Goal: Information Seeking & Learning: Learn about a topic

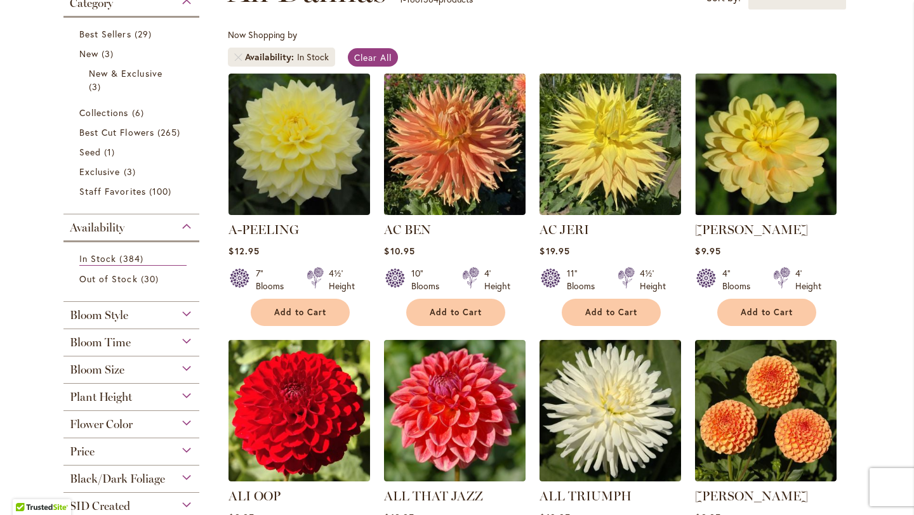
scroll to position [217, 0]
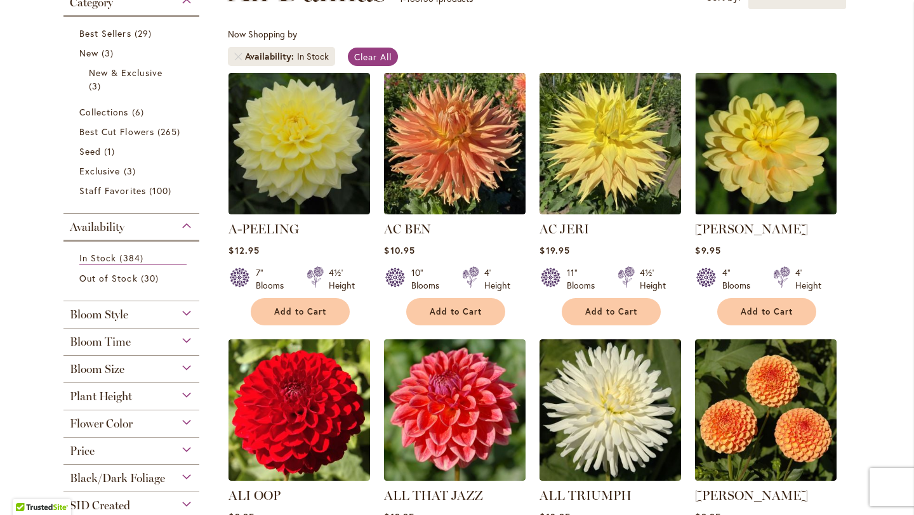
click at [185, 366] on div "Bloom Size" at bounding box center [131, 366] width 136 height 20
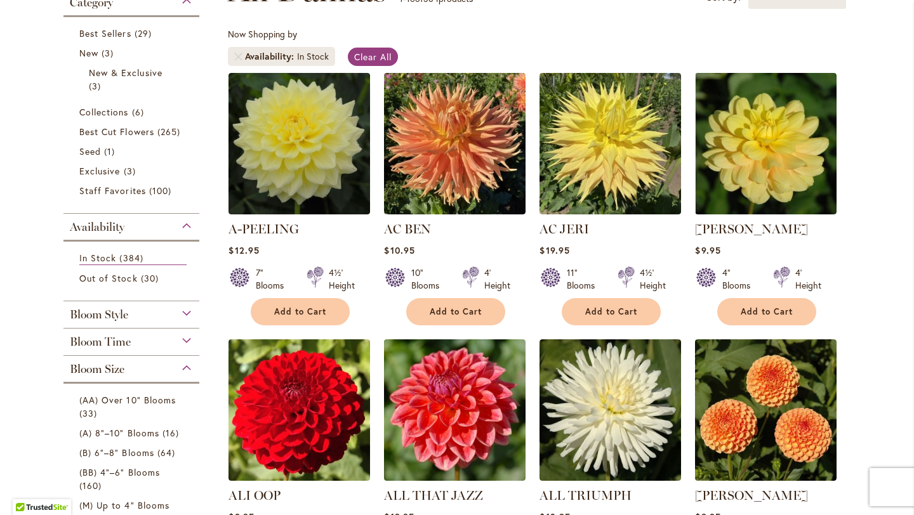
scroll to position [571, 0]
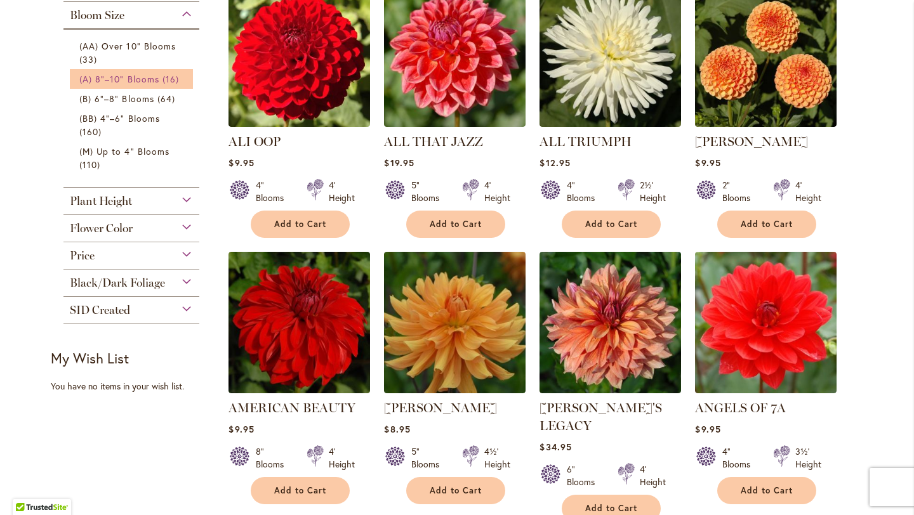
click at [121, 74] on span "(A) 8"–10" Blooms" at bounding box center [119, 79] width 80 height 12
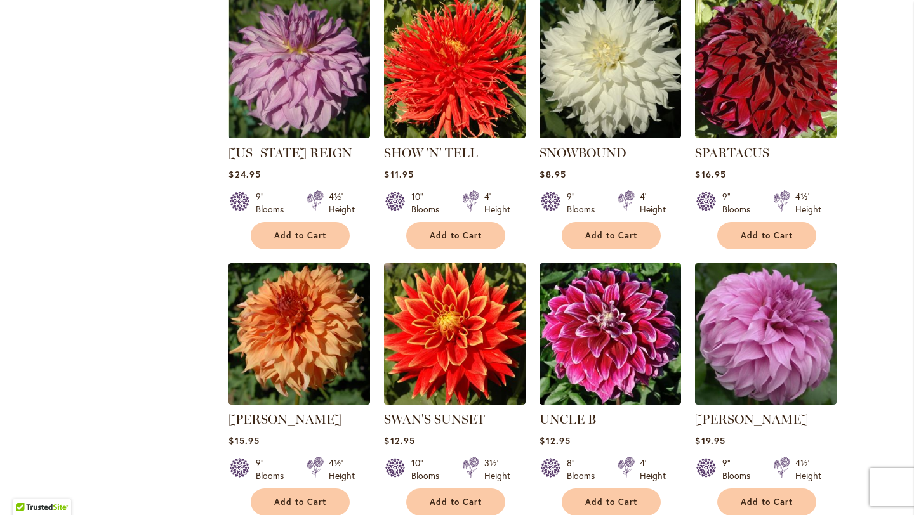
scroll to position [862, 0]
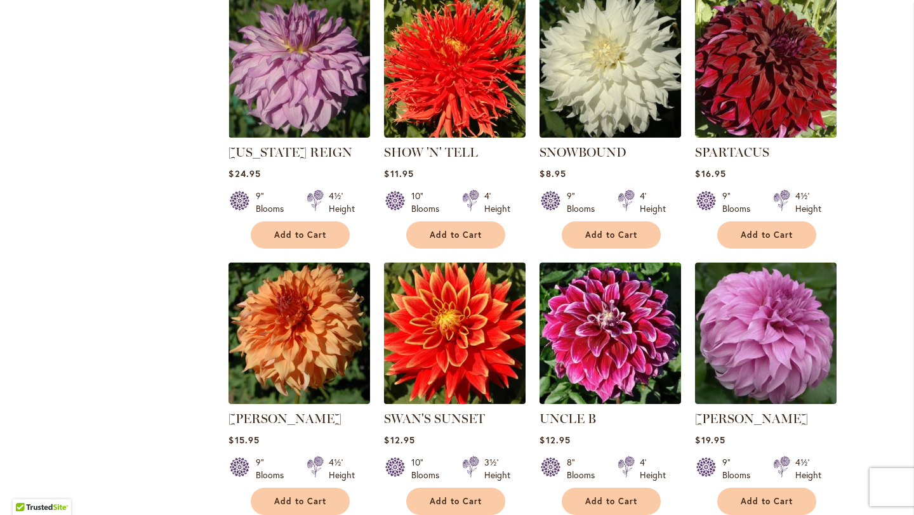
click at [454, 323] on img at bounding box center [455, 333] width 148 height 148
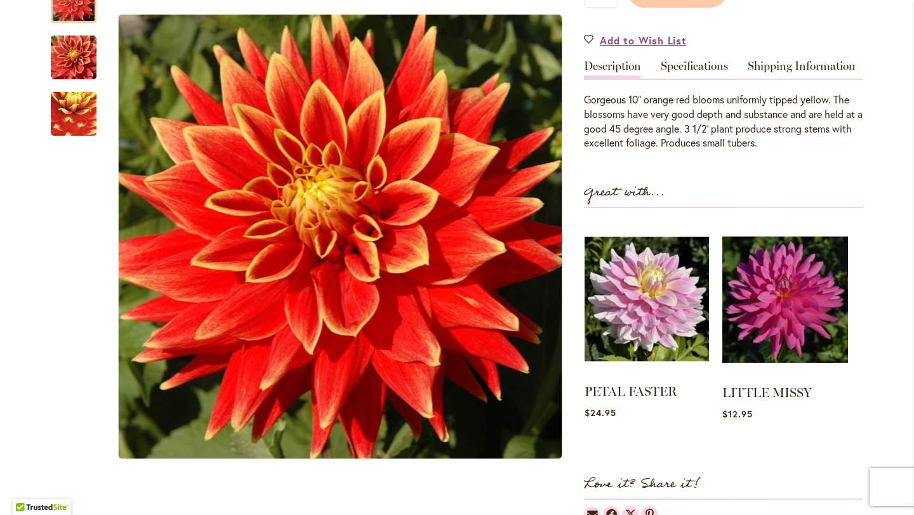
scroll to position [363, 0]
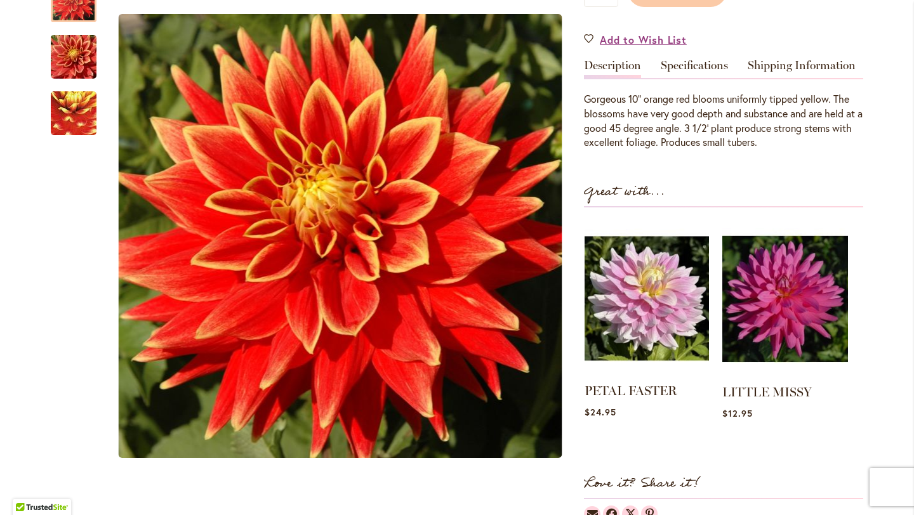
click at [671, 310] on img at bounding box center [646, 298] width 124 height 155
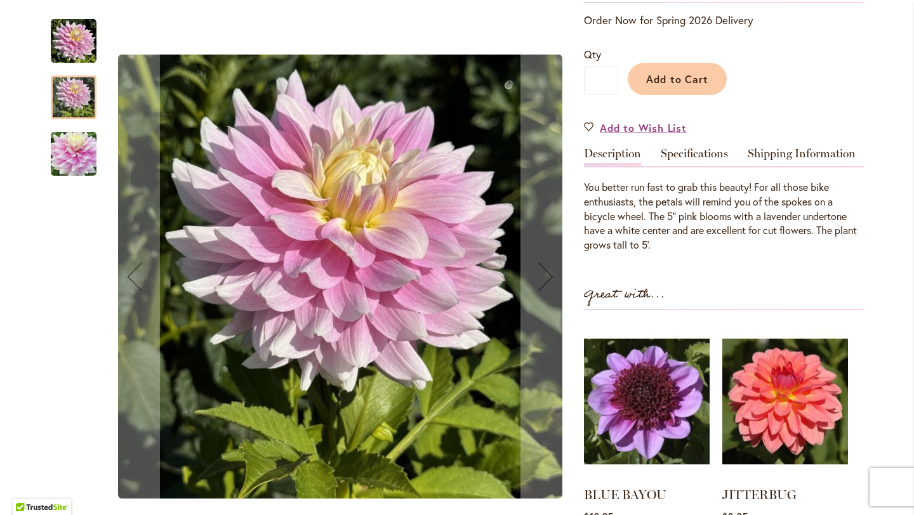
scroll to position [410, 0]
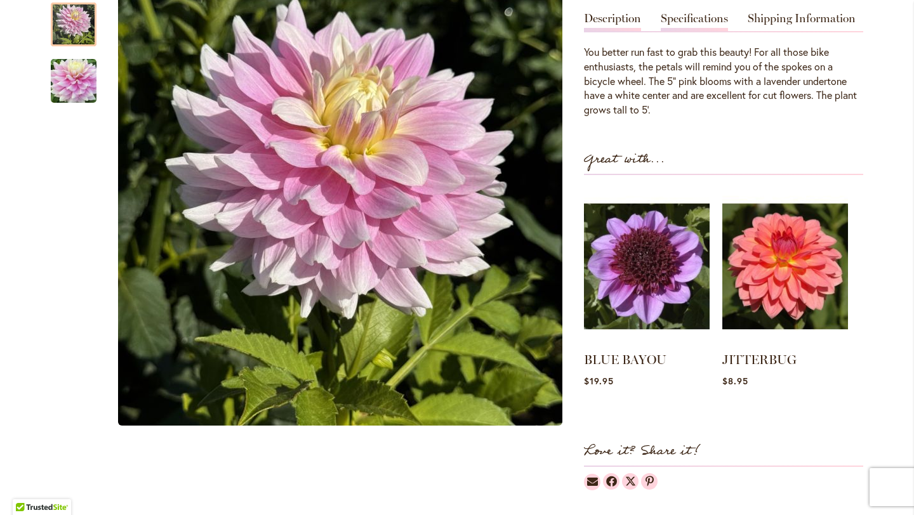
click at [702, 22] on link "Specifications" at bounding box center [694, 22] width 67 height 18
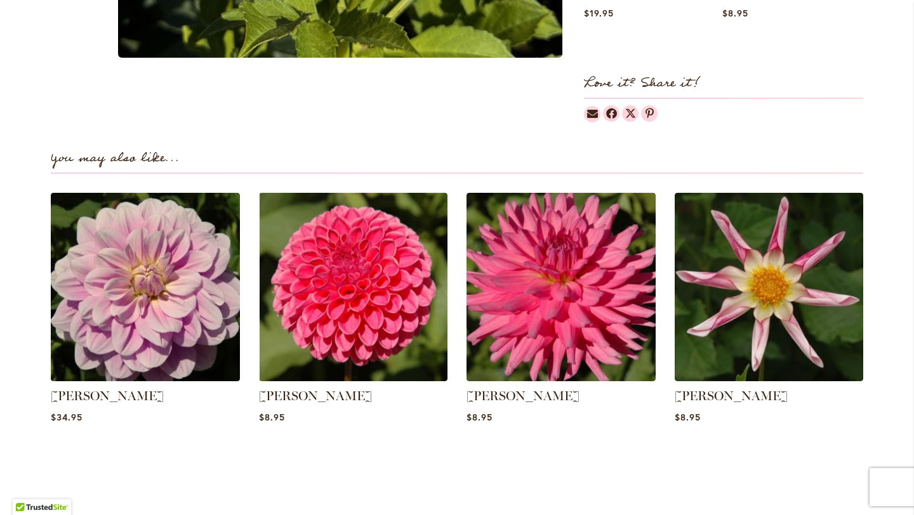
scroll to position [959, 0]
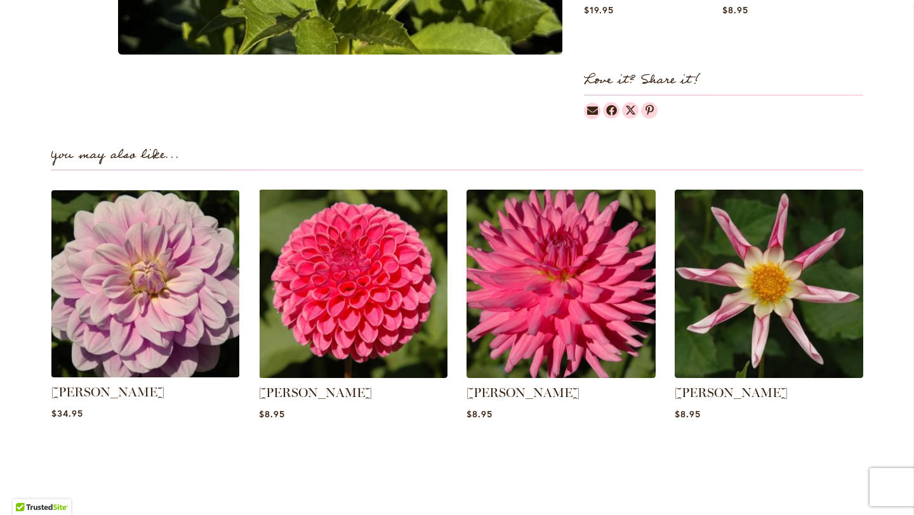
click at [107, 222] on img at bounding box center [145, 283] width 197 height 197
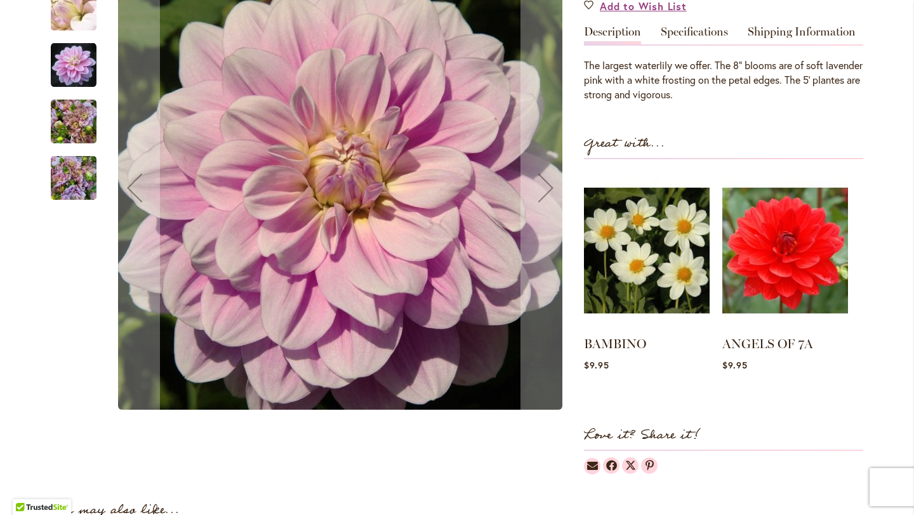
scroll to position [433, 0]
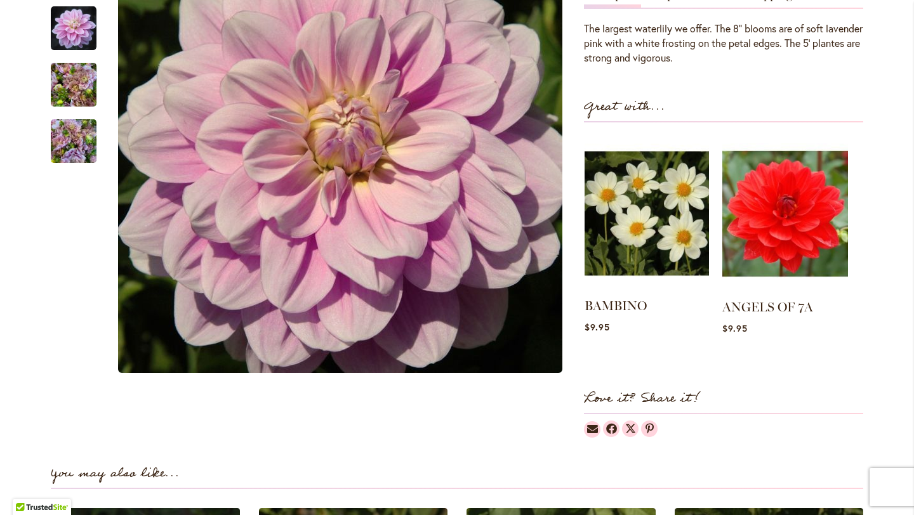
click at [680, 219] on img at bounding box center [646, 213] width 124 height 155
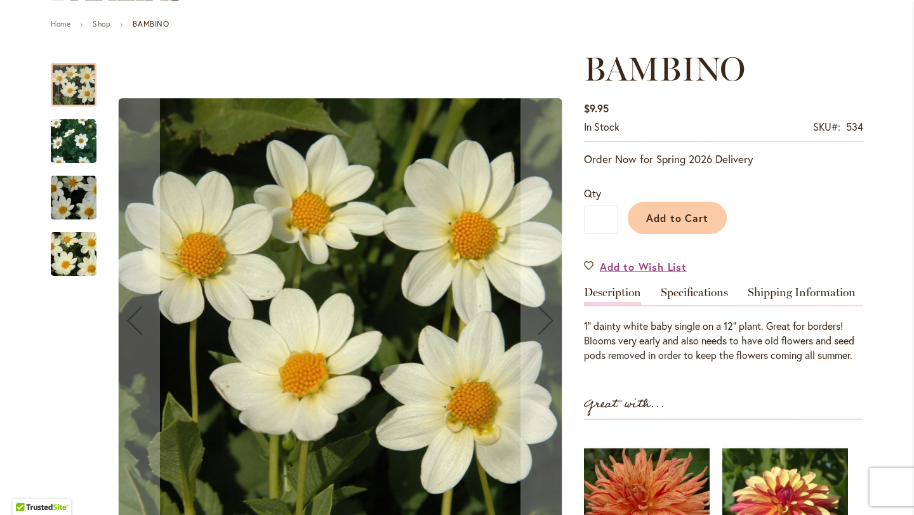
scroll to position [134, 0]
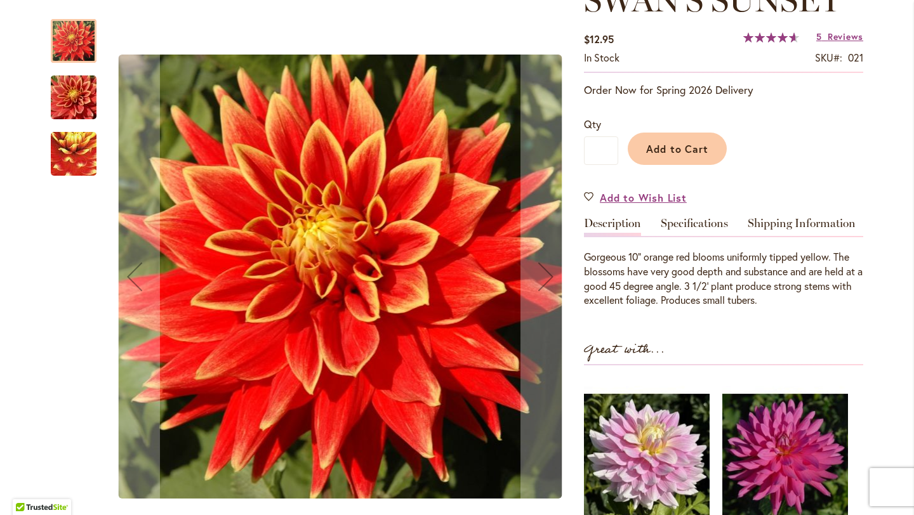
scroll to position [202, 0]
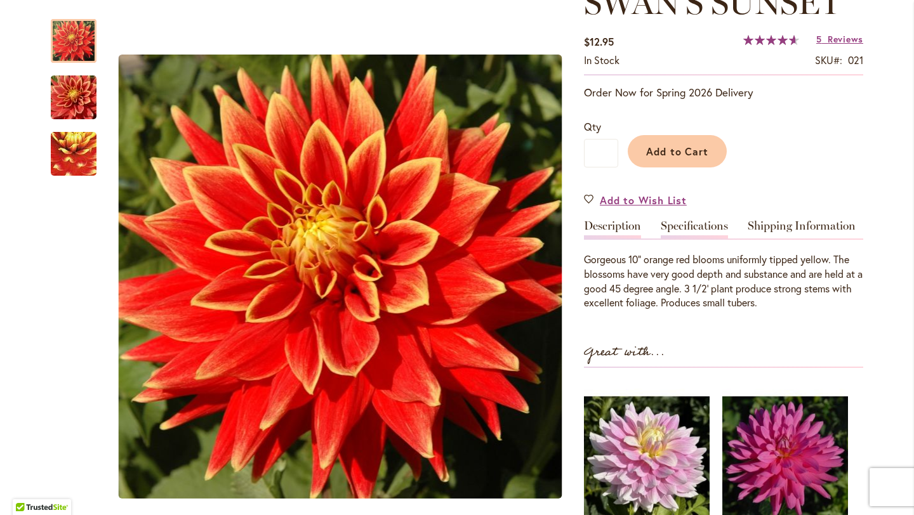
click at [682, 226] on link "Specifications" at bounding box center [694, 229] width 67 height 18
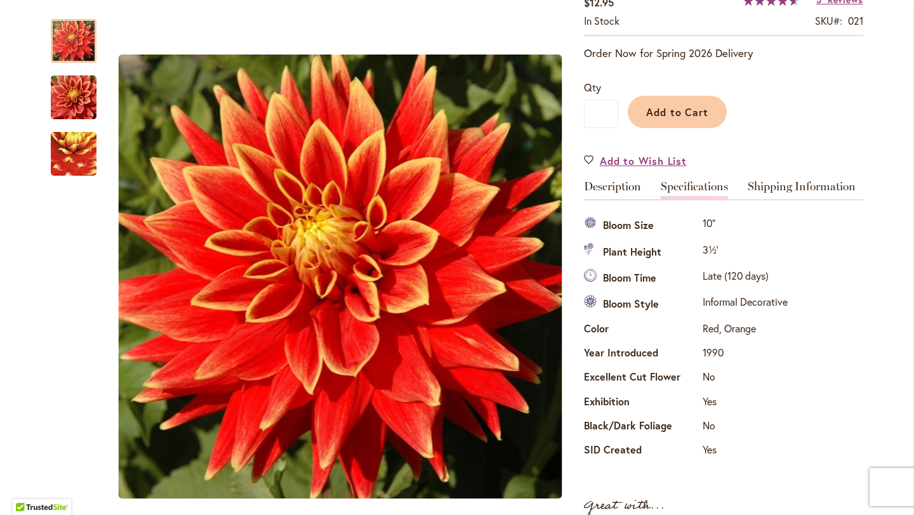
scroll to position [241, 0]
click at [779, 188] on link "Shipping Information" at bounding box center [802, 191] width 108 height 18
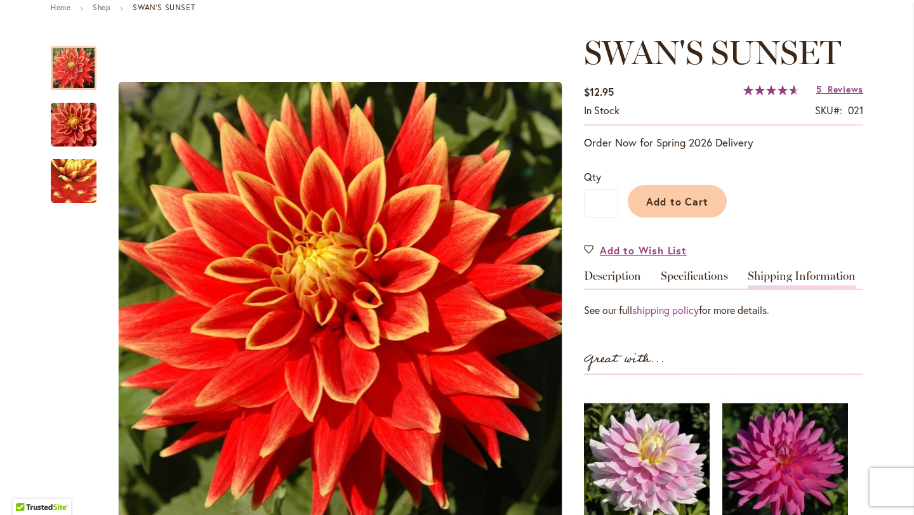
scroll to position [152, 0]
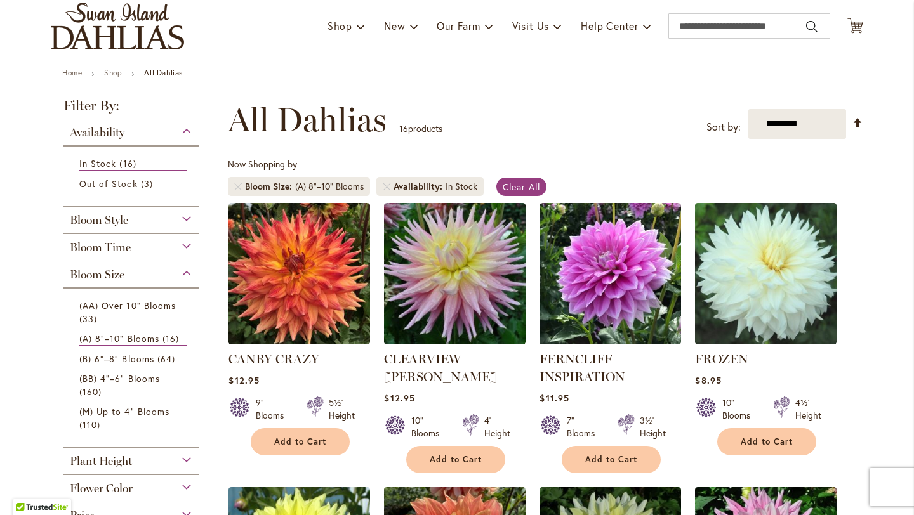
scroll to position [93, 0]
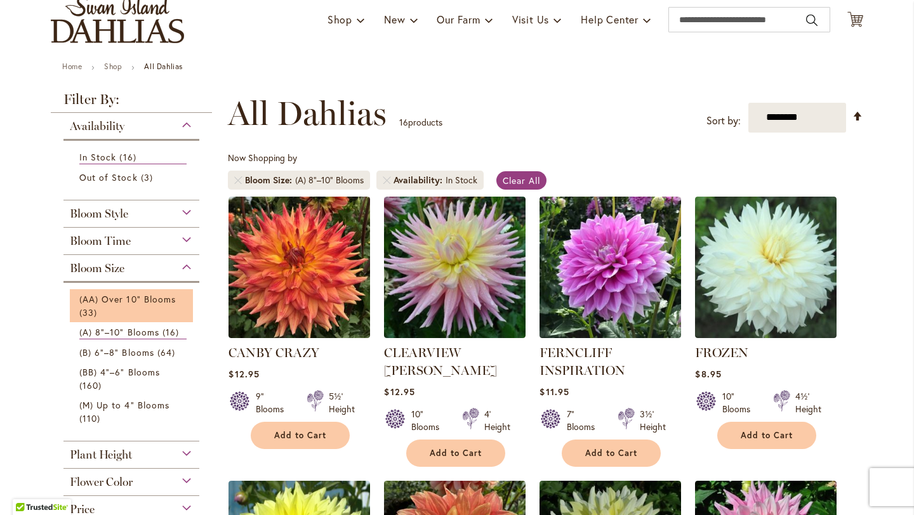
click at [126, 289] on li "(AA) Over 10" Blooms 33 items" at bounding box center [131, 305] width 123 height 33
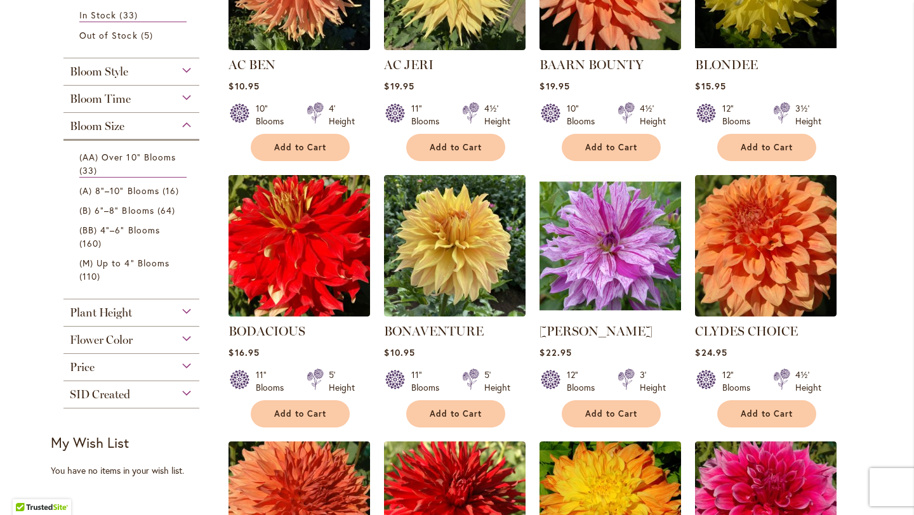
scroll to position [404, 0]
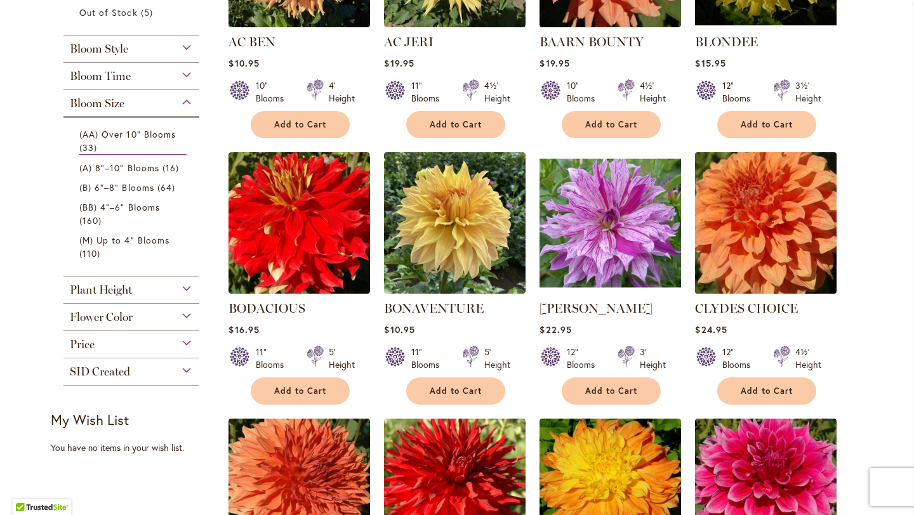
click at [786, 228] on img at bounding box center [766, 222] width 148 height 148
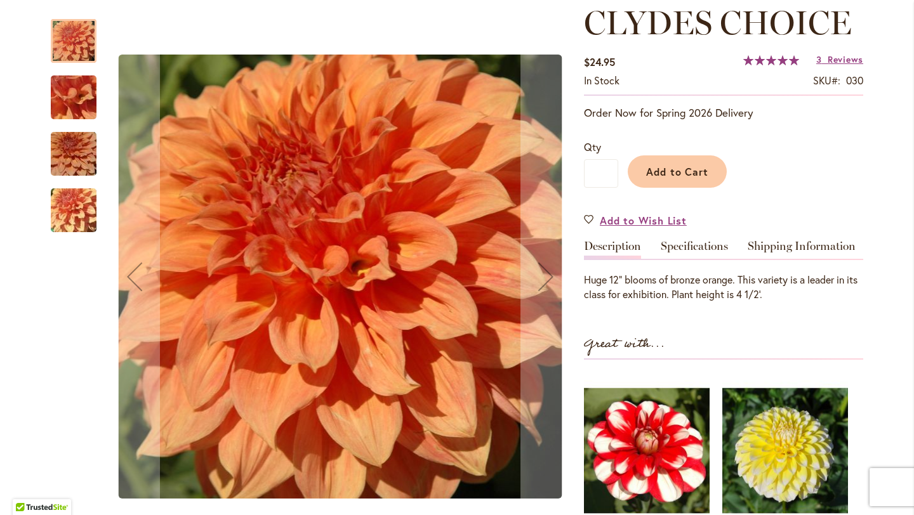
scroll to position [186, 0]
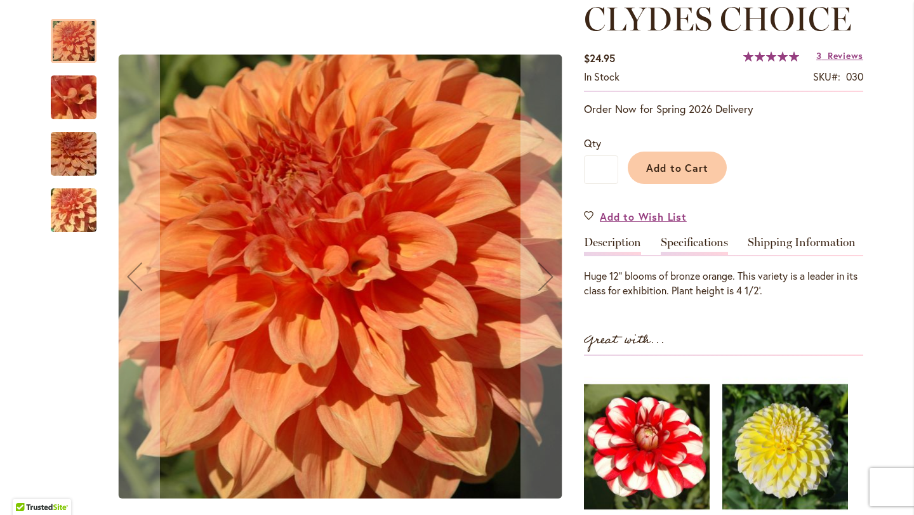
click at [725, 242] on link "Specifications" at bounding box center [694, 246] width 67 height 18
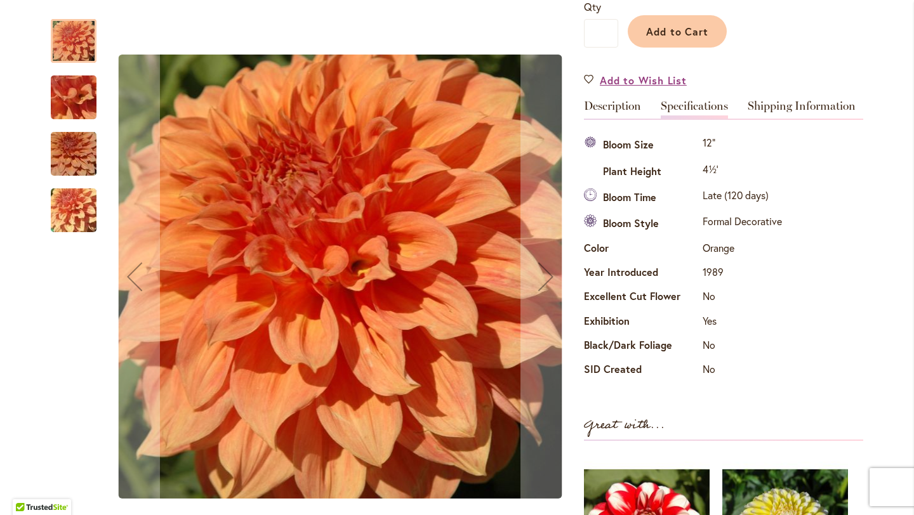
scroll to position [319, 0]
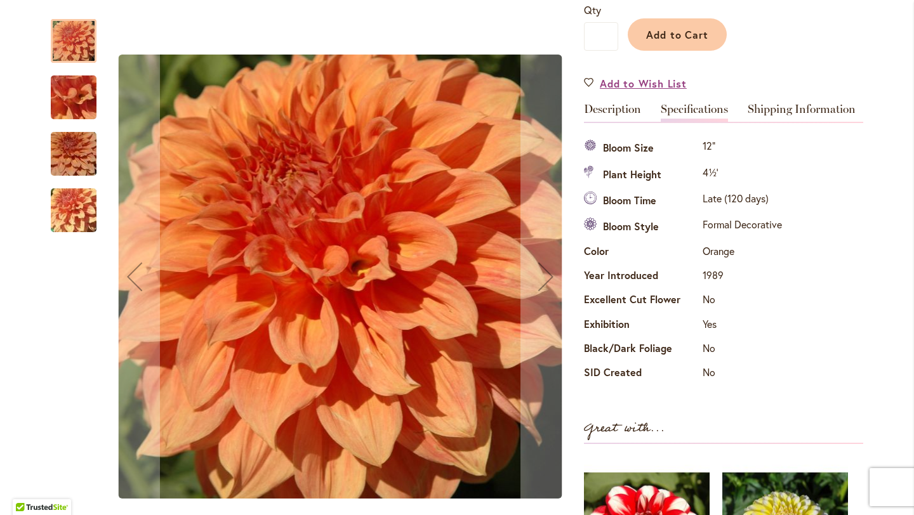
click at [607, 103] on link "Description" at bounding box center [612, 112] width 57 height 18
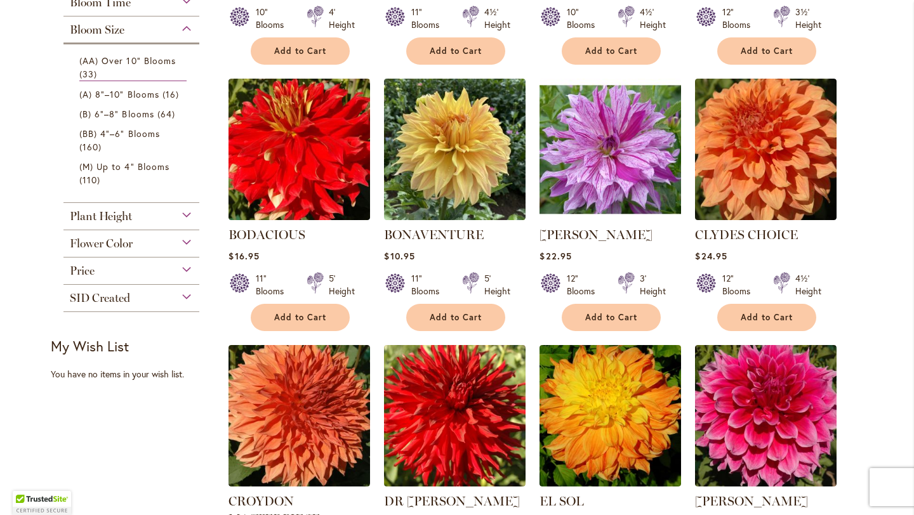
scroll to position [477, 0]
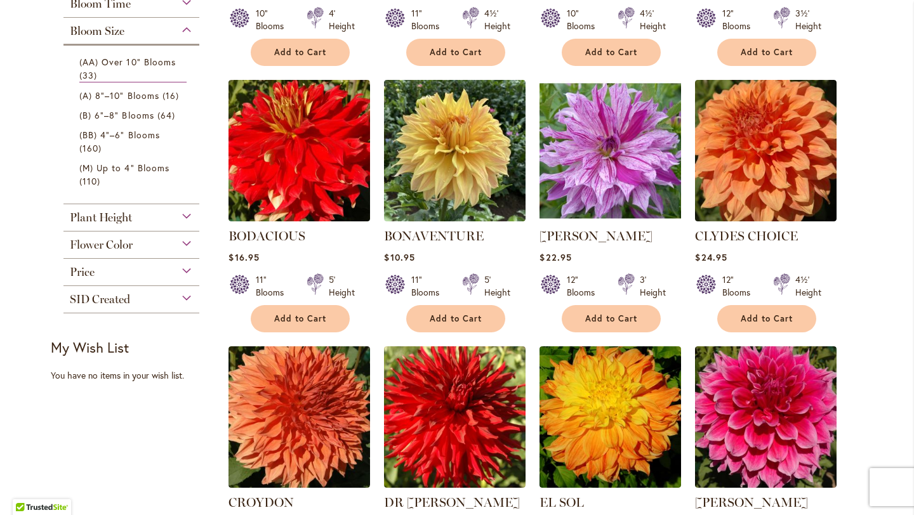
click at [609, 143] on img at bounding box center [610, 150] width 148 height 148
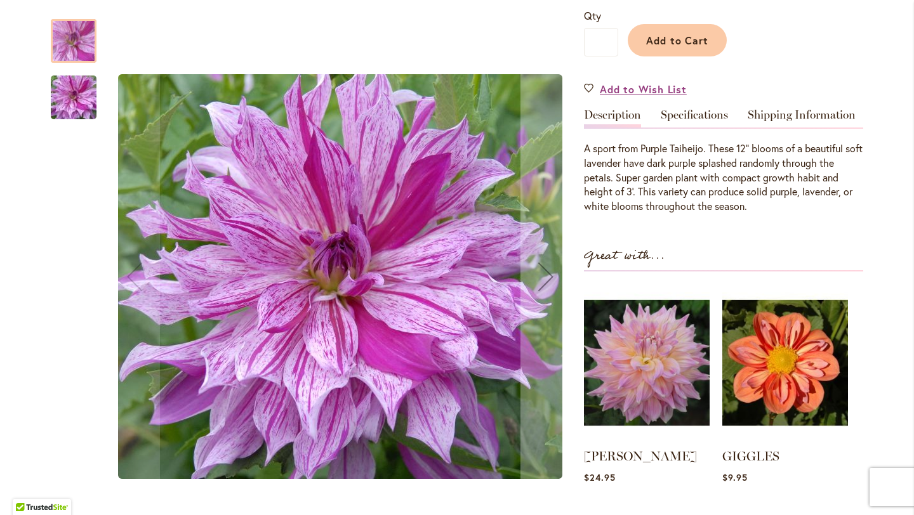
scroll to position [360, 0]
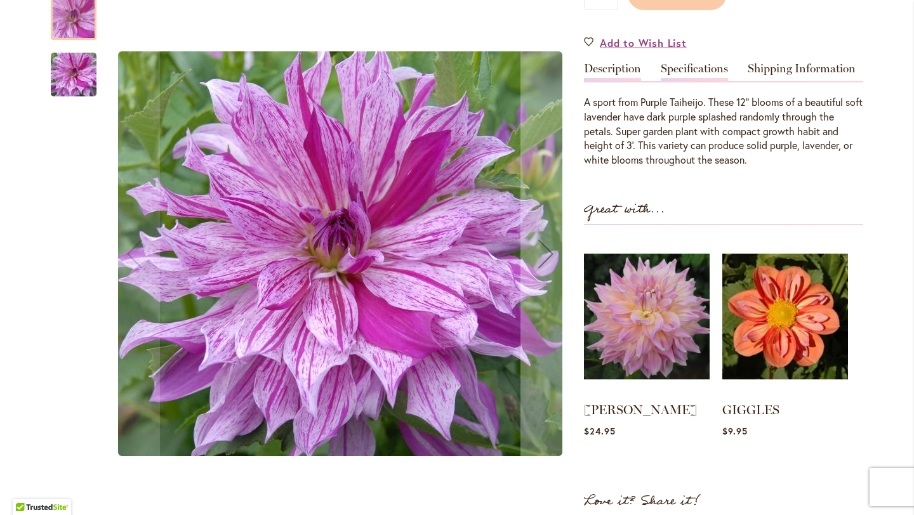
click at [681, 81] on link "Specifications" at bounding box center [694, 72] width 67 height 18
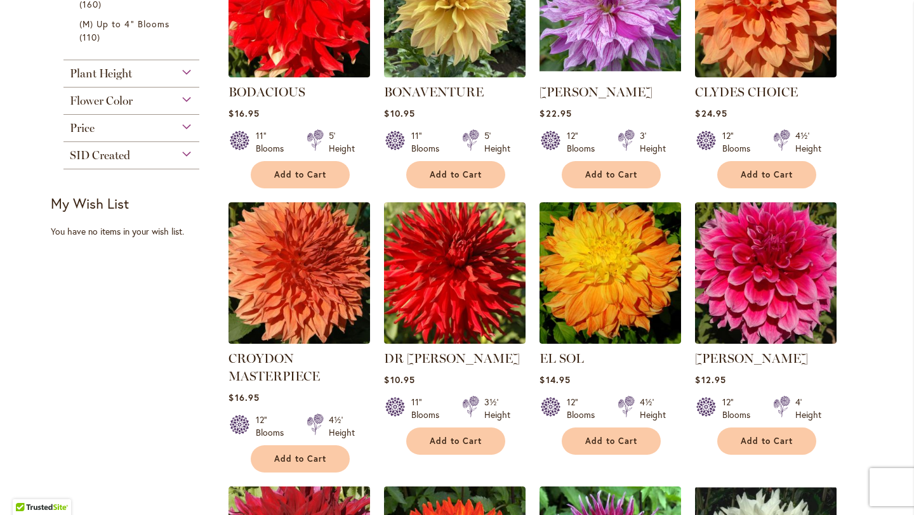
scroll to position [617, 0]
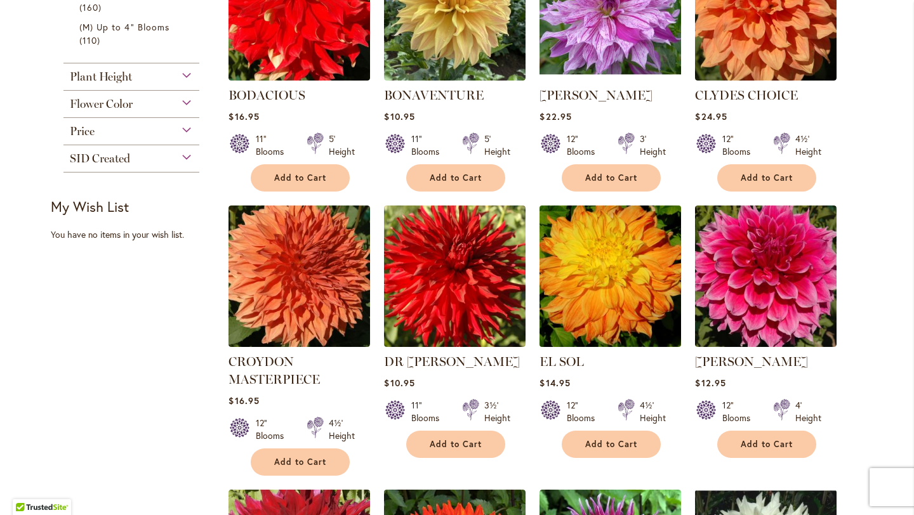
click at [655, 286] on img at bounding box center [610, 276] width 148 height 148
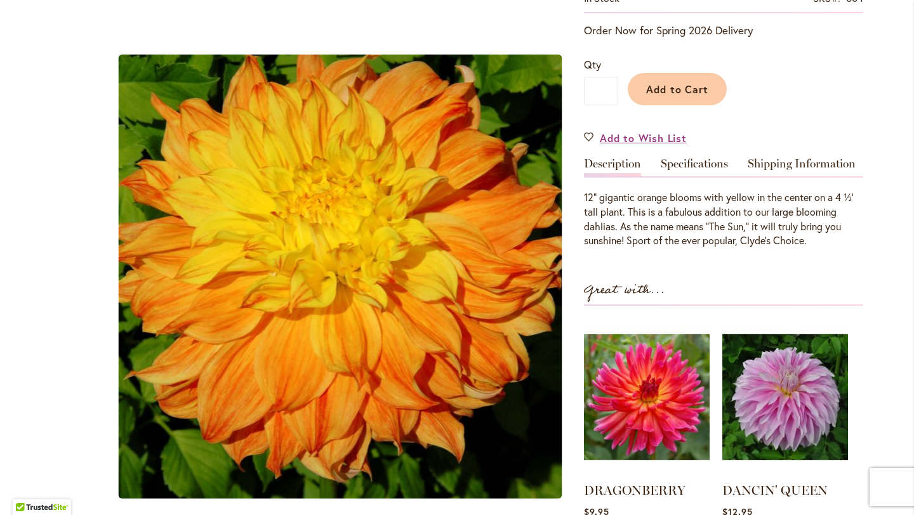
scroll to position [266, 0]
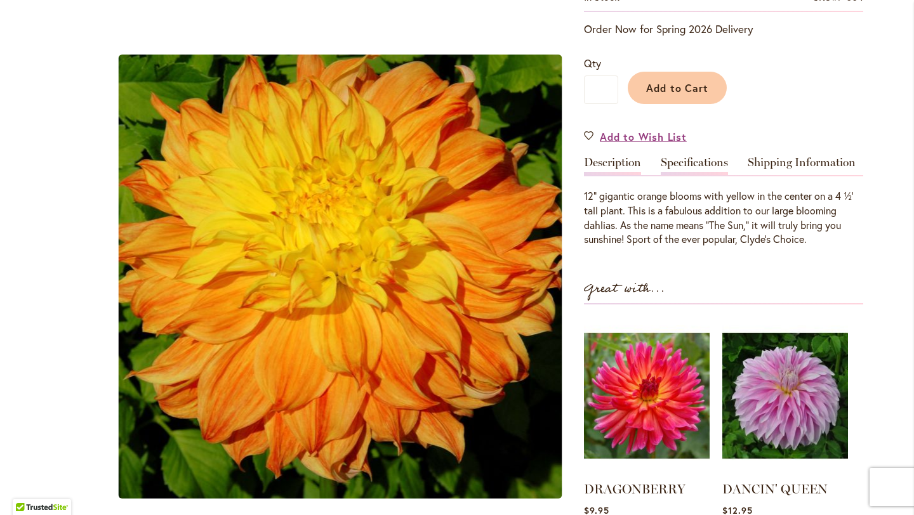
click at [685, 170] on link "Specifications" at bounding box center [694, 166] width 67 height 18
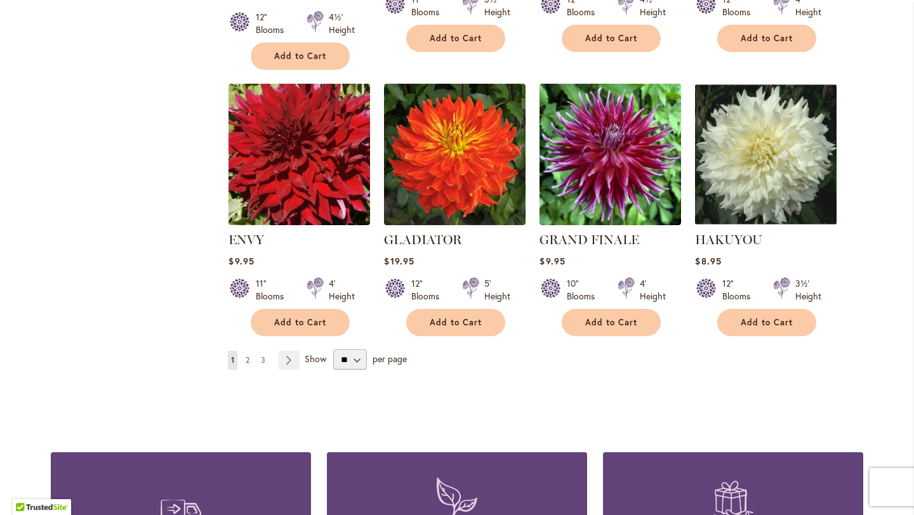
scroll to position [1025, 0]
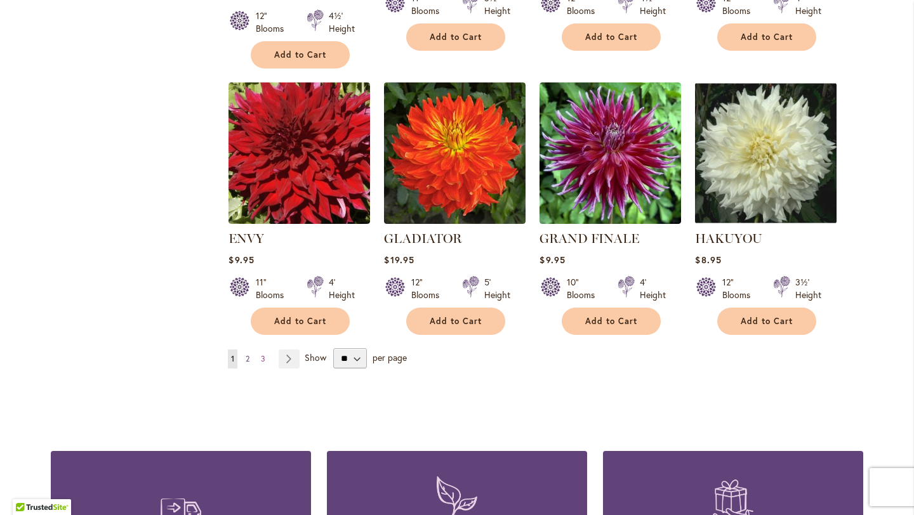
click at [249, 359] on span "2" at bounding box center [248, 359] width 4 height 10
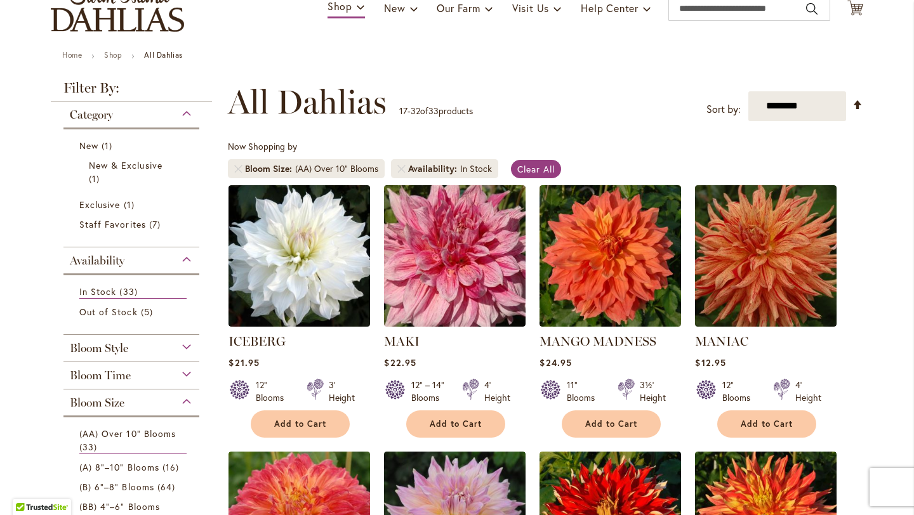
scroll to position [104, 0]
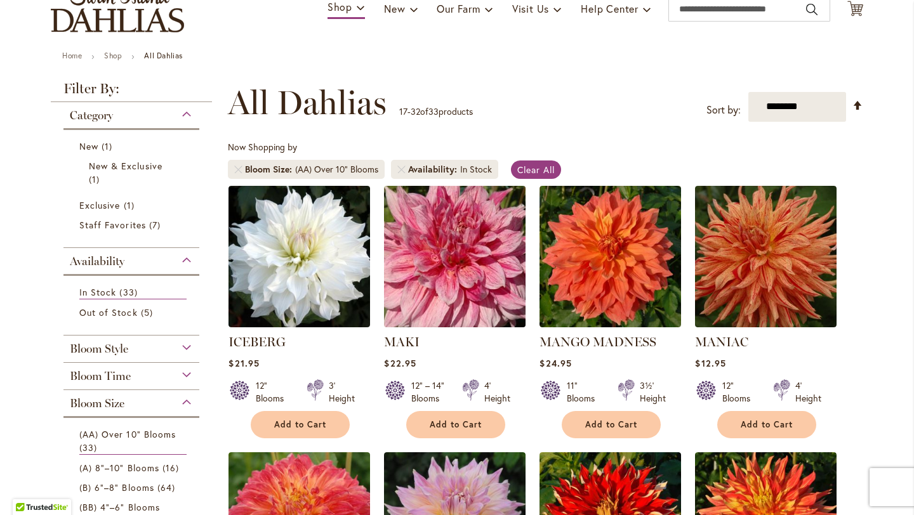
click at [440, 287] on img at bounding box center [455, 256] width 148 height 148
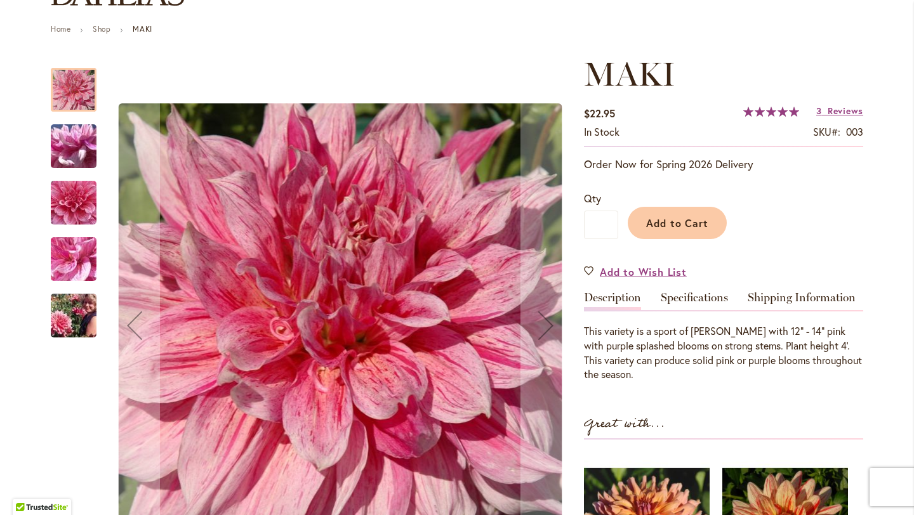
scroll to position [128, 0]
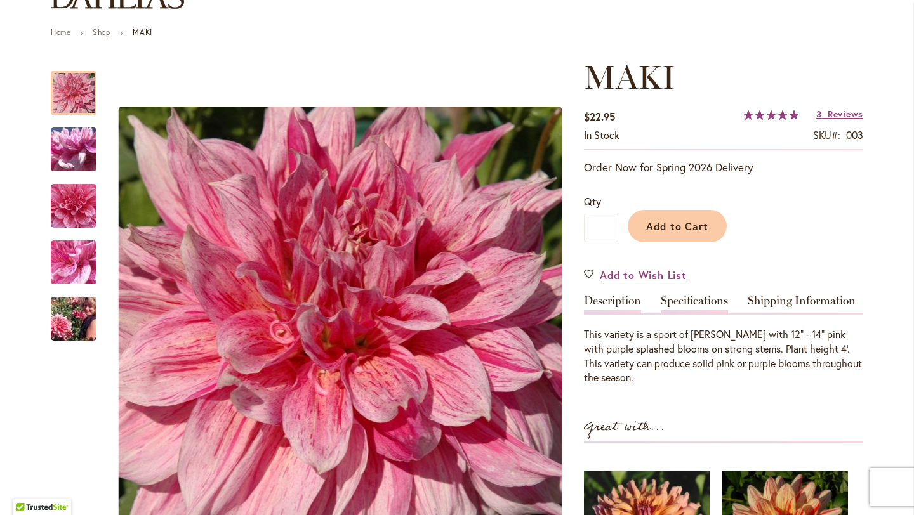
click at [689, 305] on link "Specifications" at bounding box center [694, 304] width 67 height 18
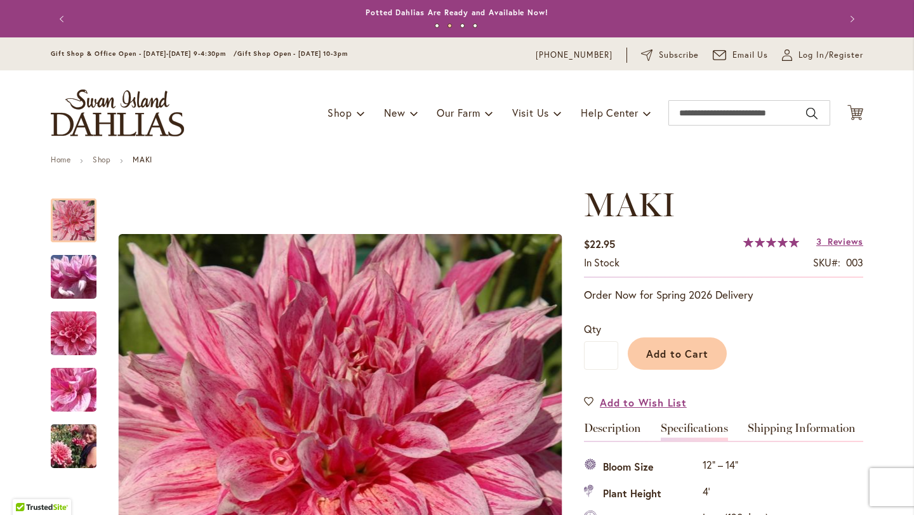
scroll to position [4, 0]
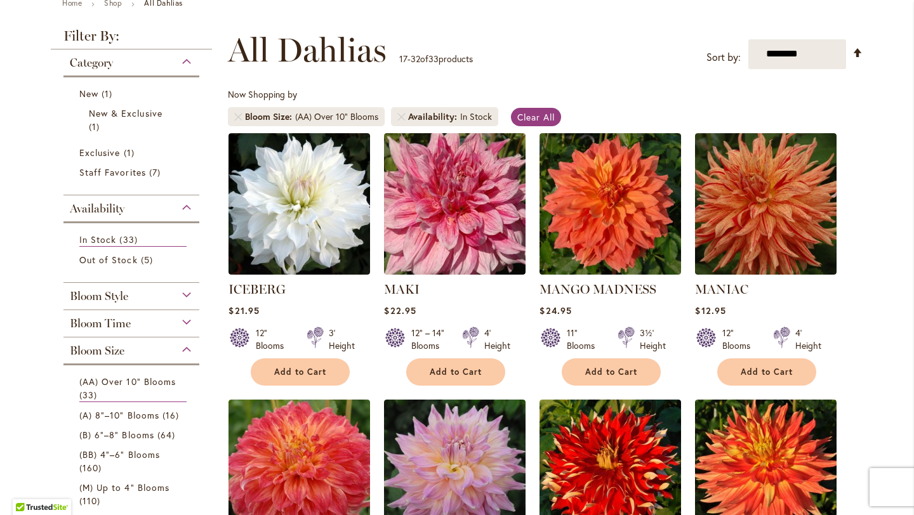
scroll to position [170, 0]
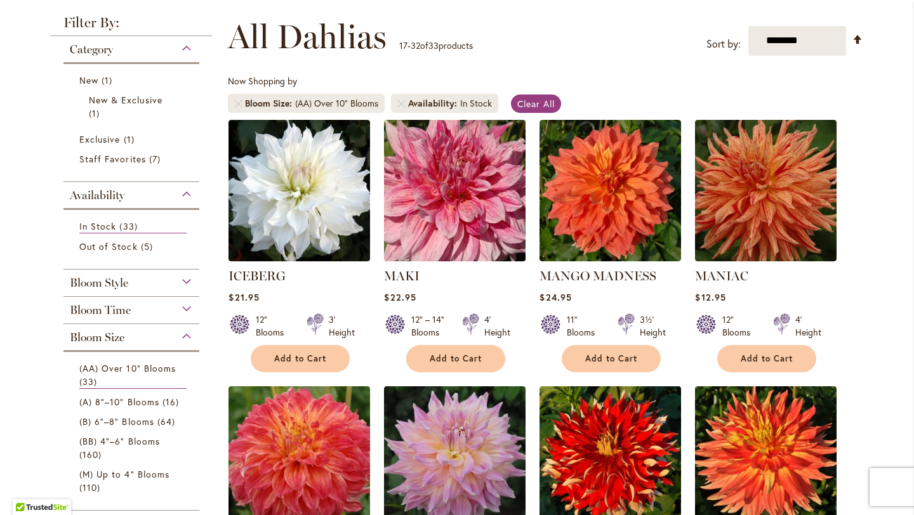
click at [480, 236] on img at bounding box center [455, 190] width 148 height 148
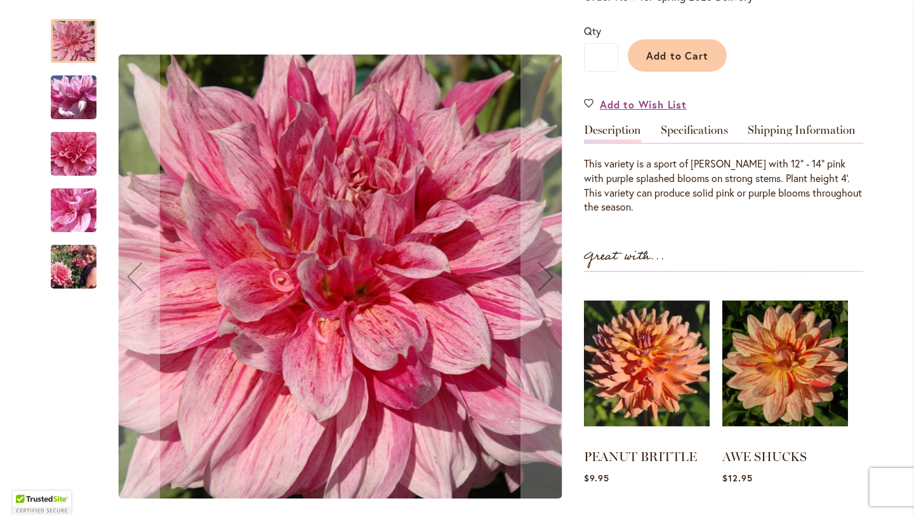
scroll to position [300, 0]
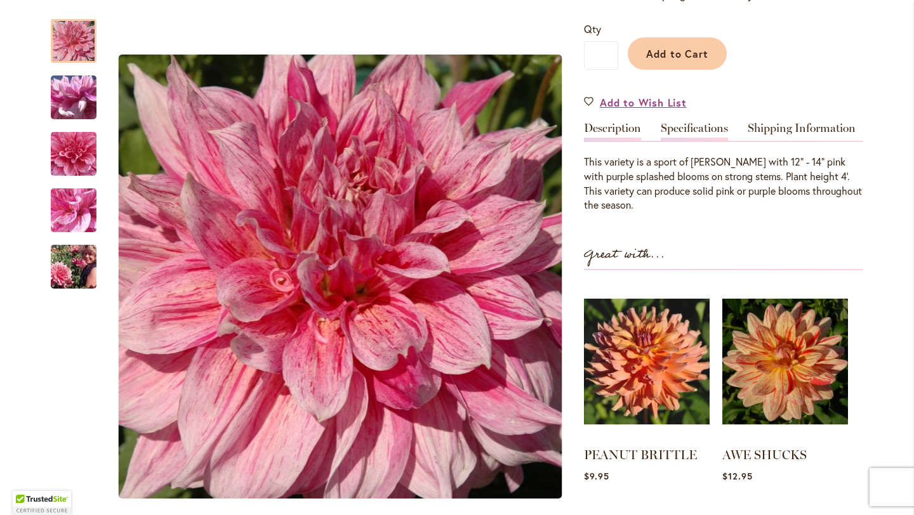
click at [689, 126] on link "Specifications" at bounding box center [694, 131] width 67 height 18
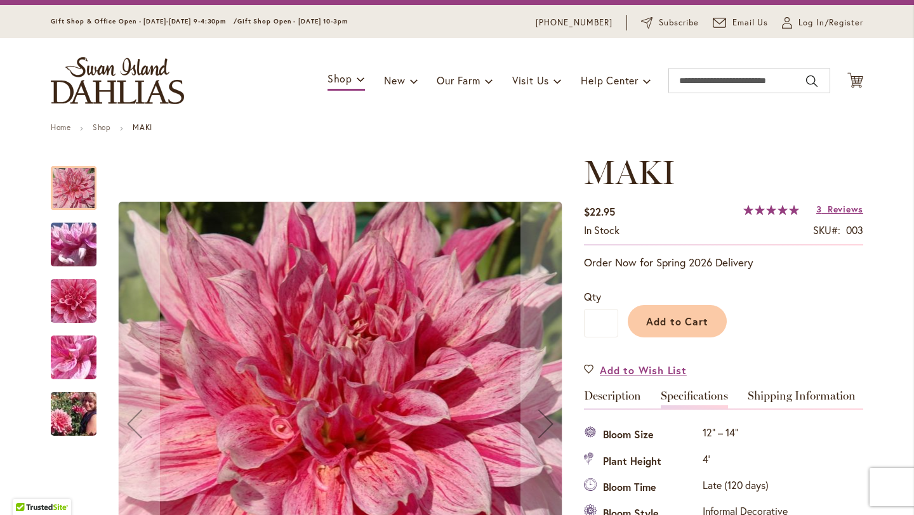
scroll to position [0, 0]
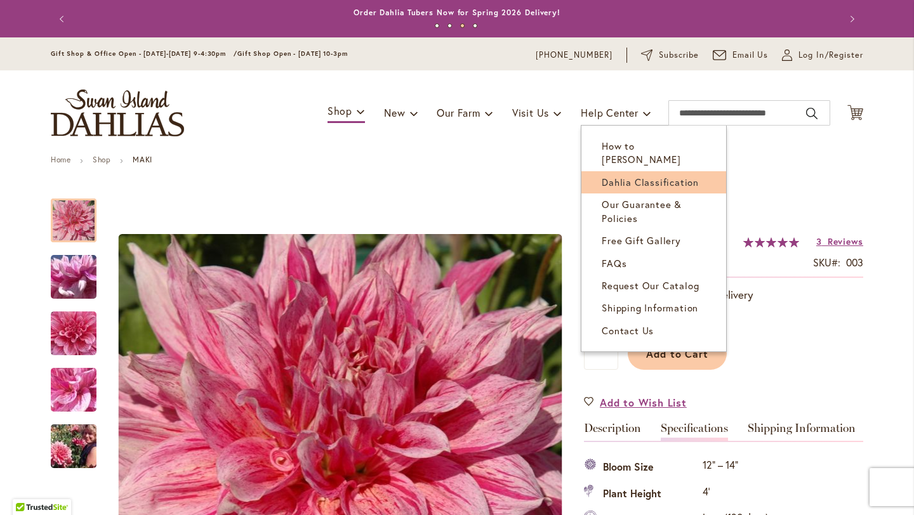
click at [636, 176] on span "Dahlia Classification" at bounding box center [650, 182] width 97 height 13
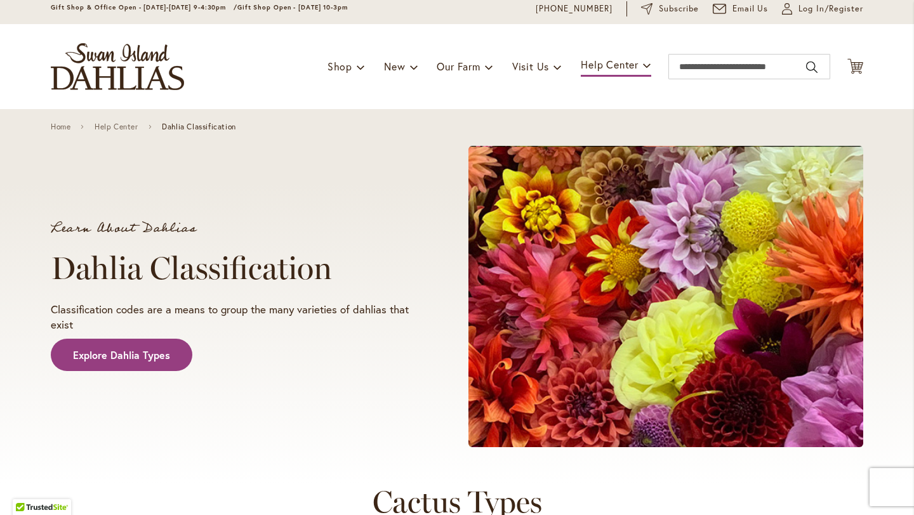
scroll to position [47, 0]
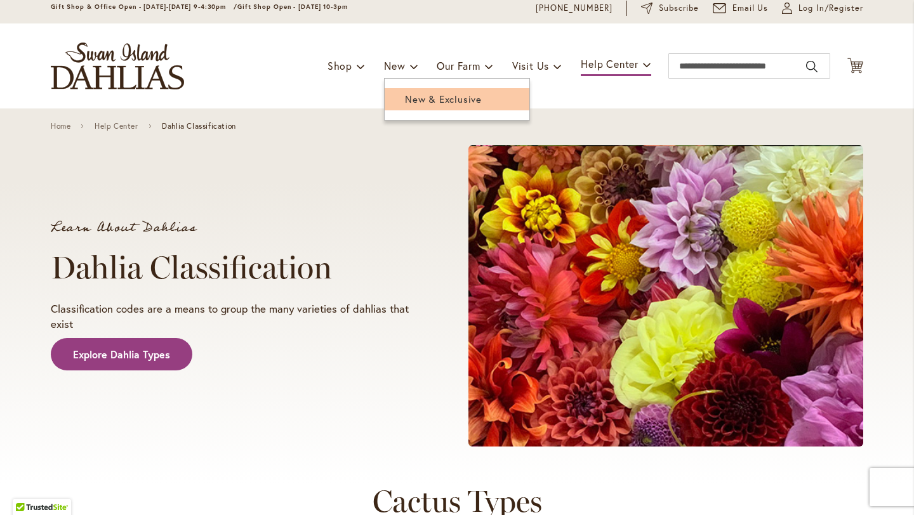
click at [426, 97] on span "New & Exclusive" at bounding box center [443, 99] width 77 height 13
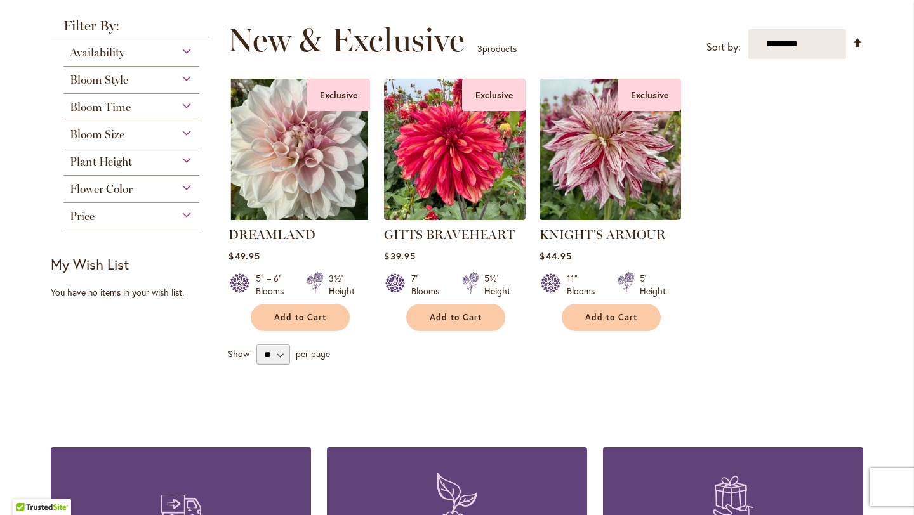
scroll to position [164, 0]
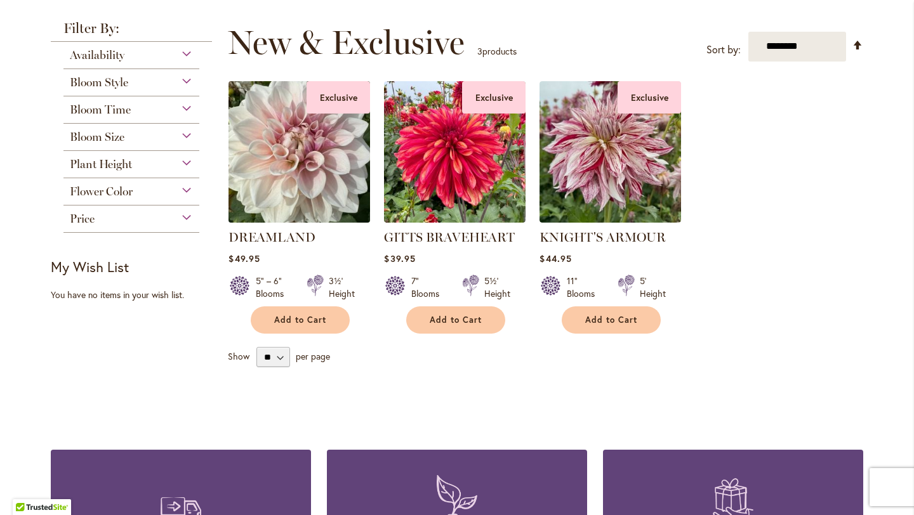
click at [286, 139] on img at bounding box center [299, 151] width 148 height 148
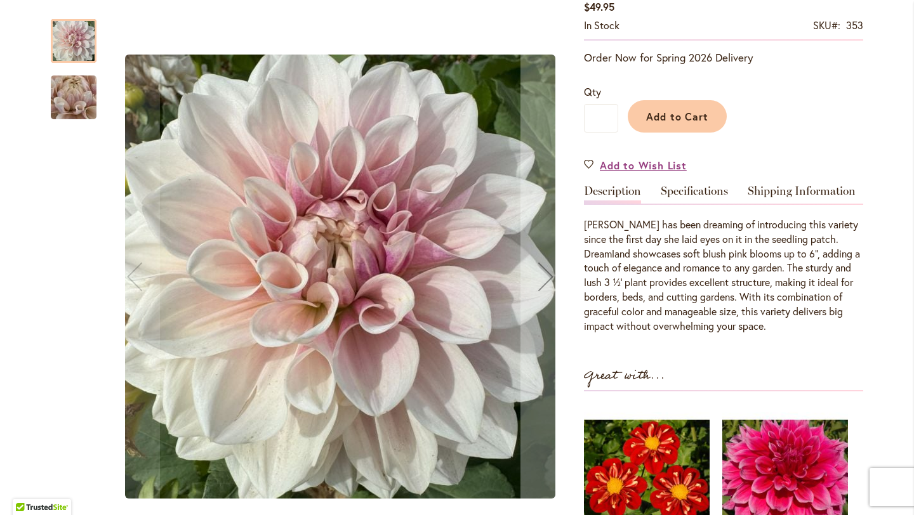
scroll to position [239, 0]
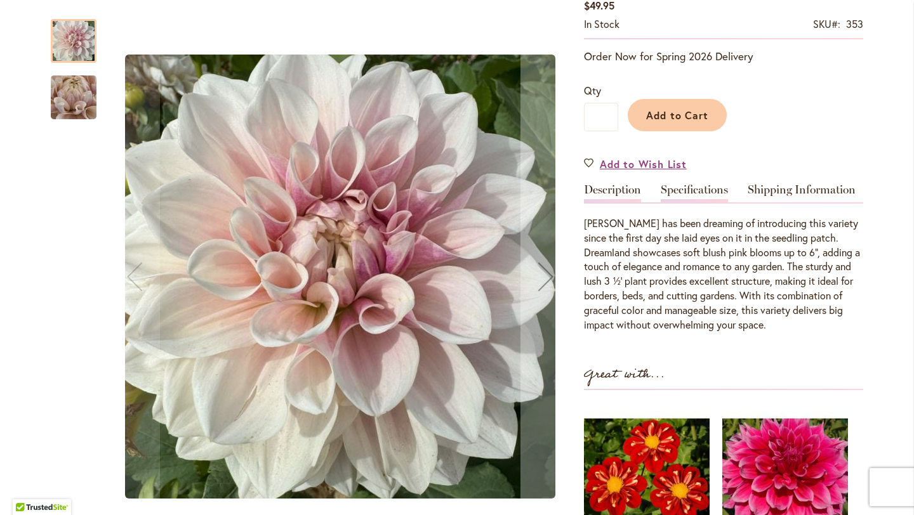
click at [703, 202] on link "Specifications" at bounding box center [694, 193] width 67 height 18
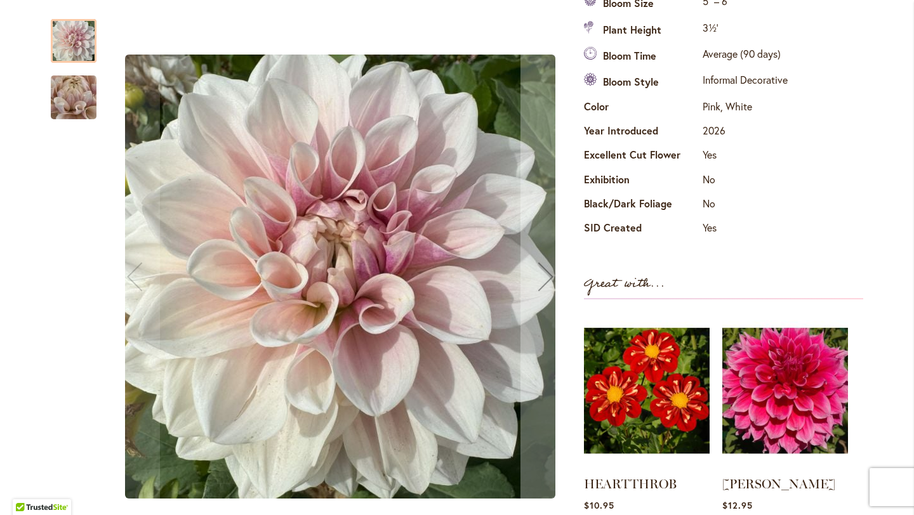
scroll to position [472, 0]
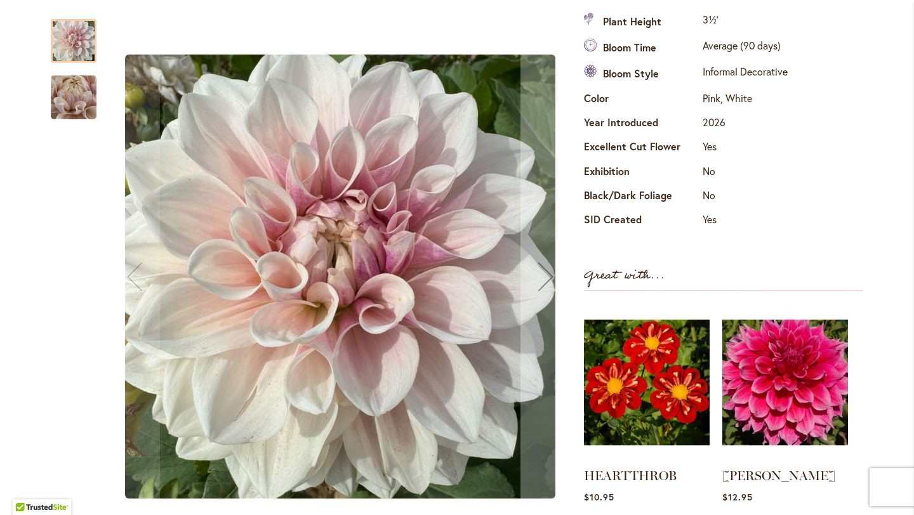
click at [89, 101] on img "DREAMLAND" at bounding box center [73, 97] width 91 height 69
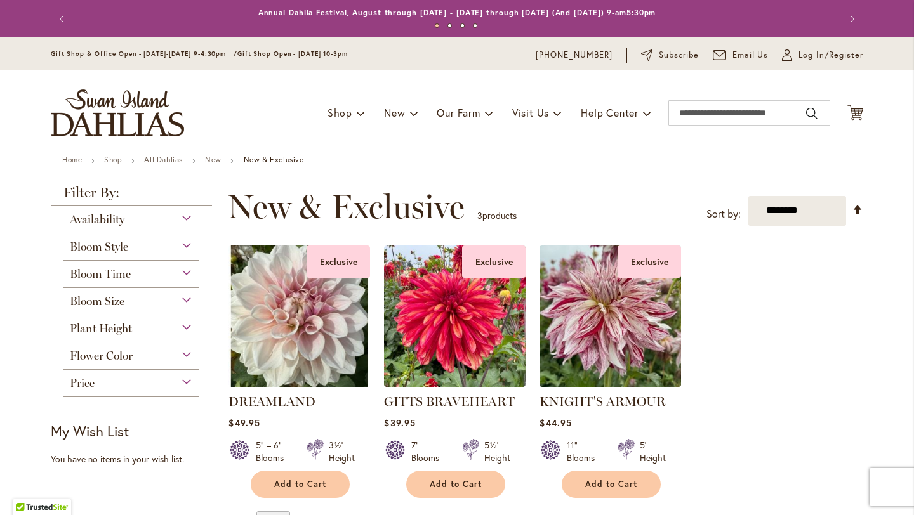
click at [586, 346] on img at bounding box center [610, 316] width 148 height 148
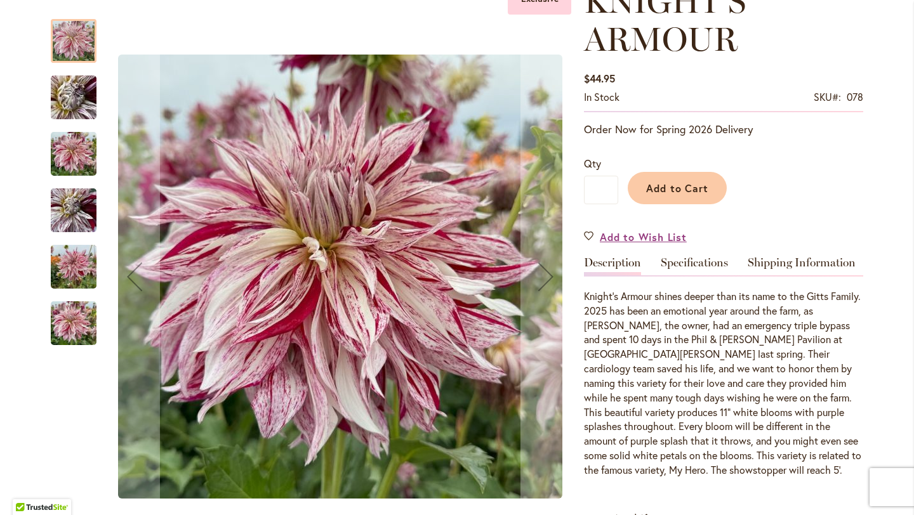
scroll to position [211, 0]
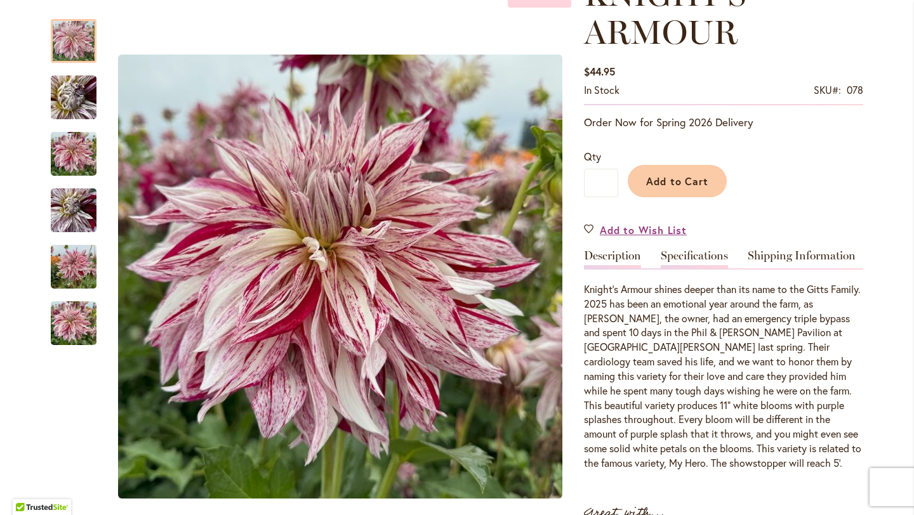
click at [686, 252] on link "Specifications" at bounding box center [694, 259] width 67 height 18
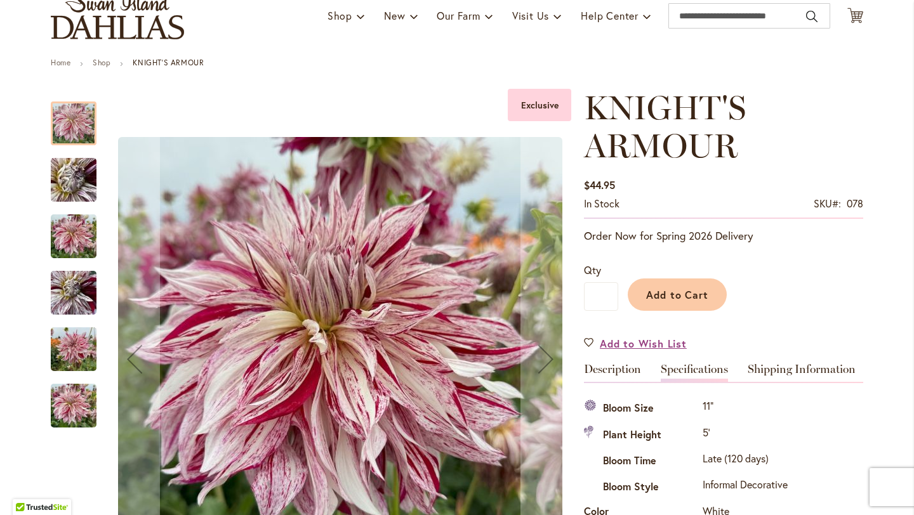
scroll to position [0, 0]
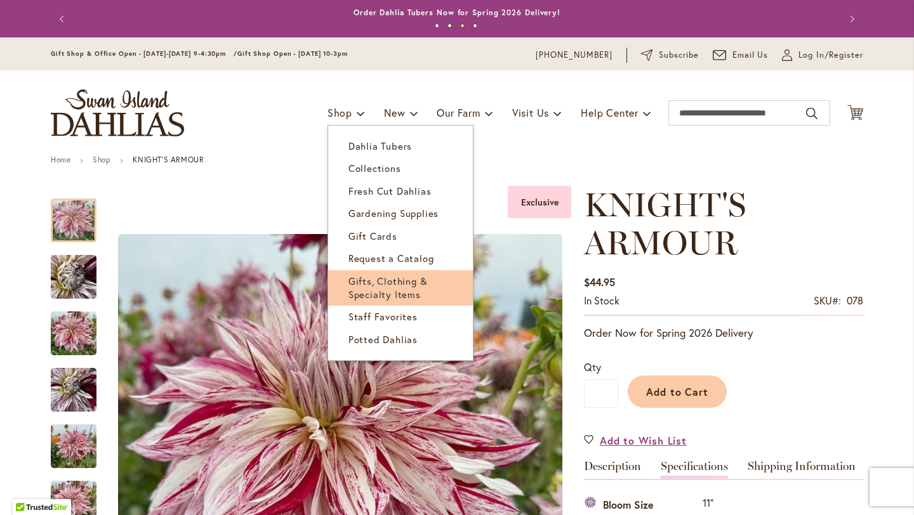
click at [388, 279] on span "Gifts, Clothing & Specialty Items" at bounding box center [387, 288] width 79 height 26
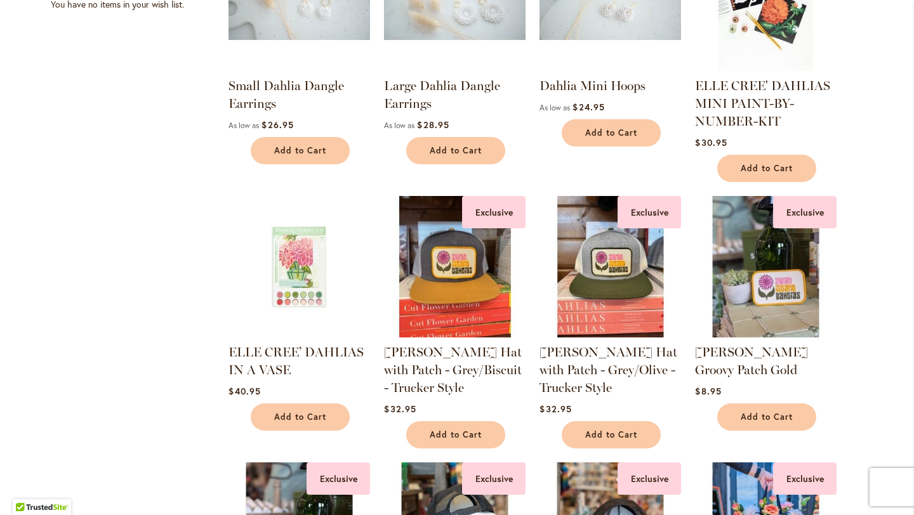
scroll to position [348, 0]
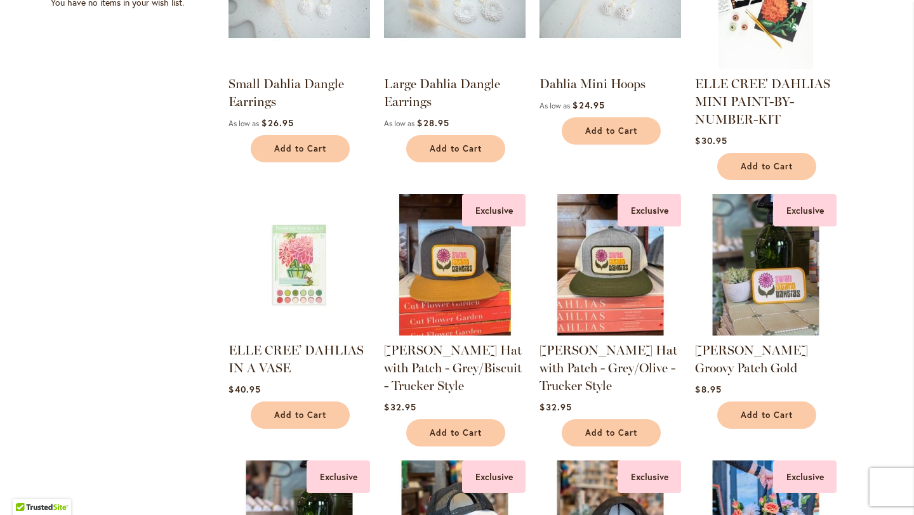
click at [455, 264] on img at bounding box center [455, 264] width 148 height 148
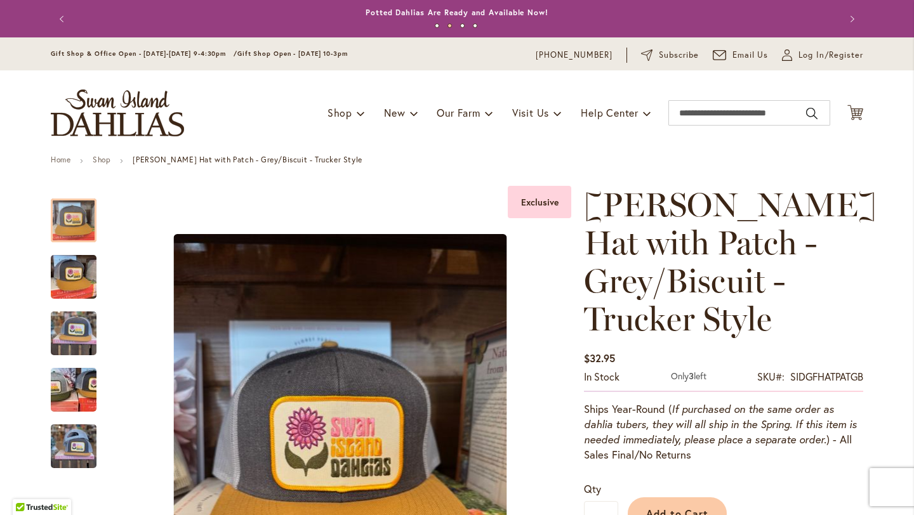
click at [63, 15] on button "Previous" at bounding box center [63, 18] width 25 height 25
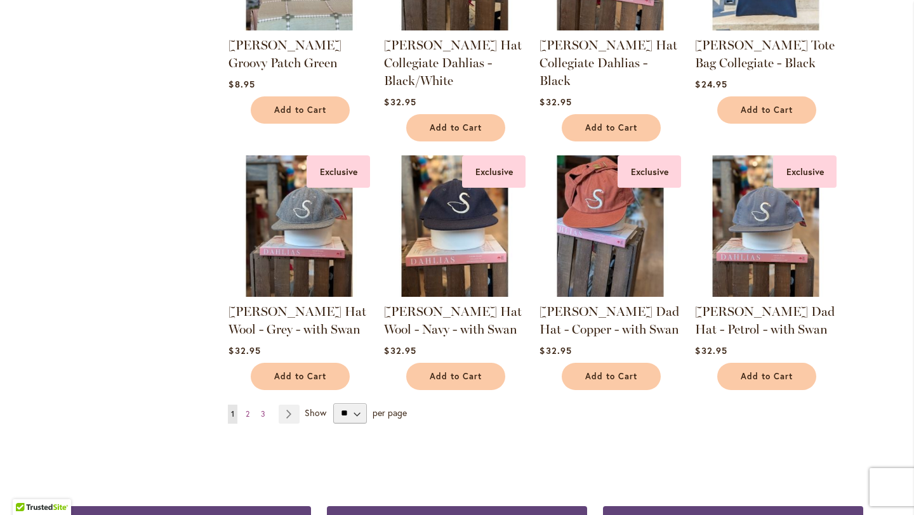
scroll to position [920, 0]
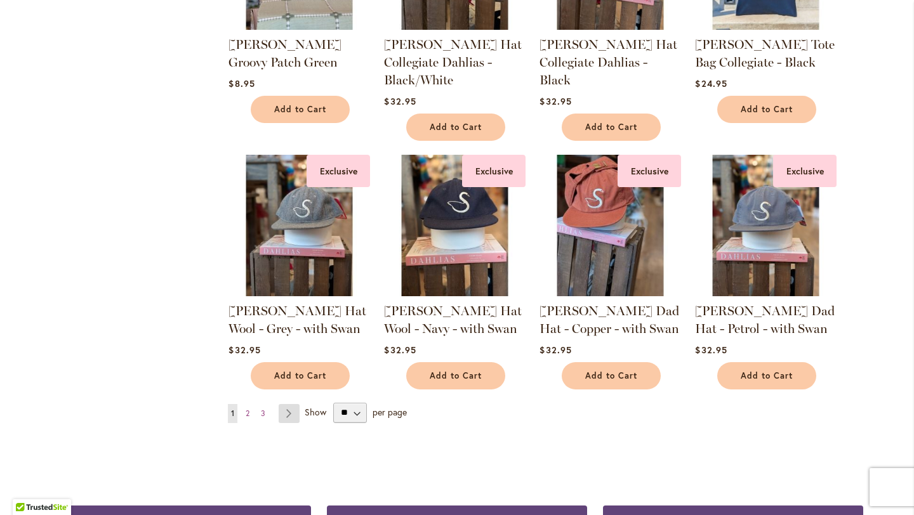
click at [294, 411] on link "Page Next" at bounding box center [289, 413] width 21 height 19
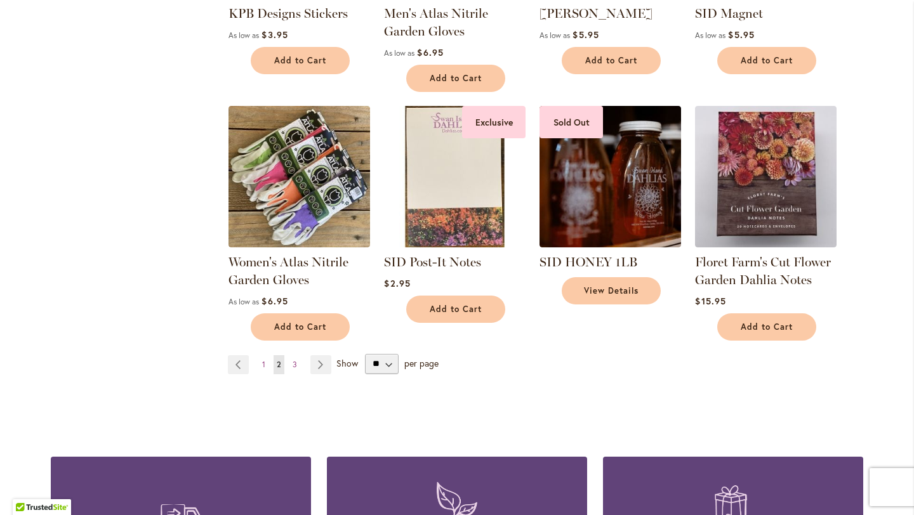
scroll to position [934, 0]
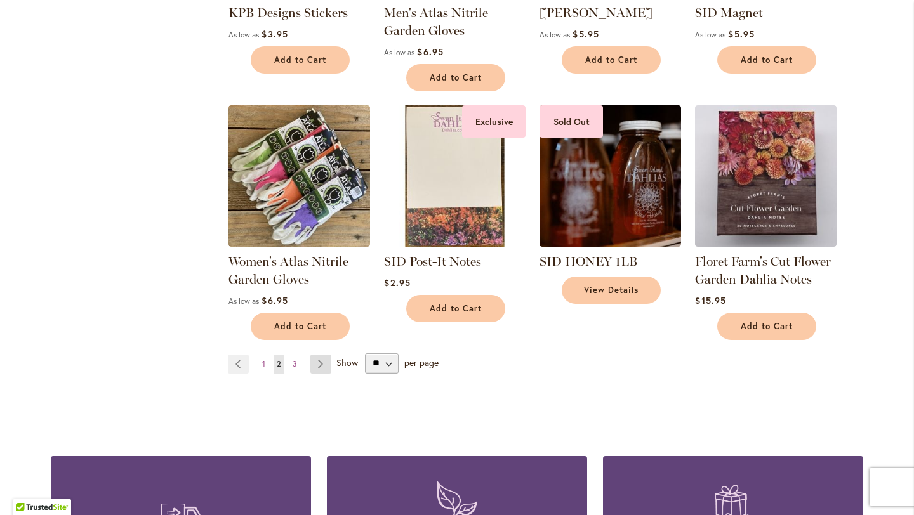
click at [312, 361] on link "Page Next" at bounding box center [320, 364] width 21 height 19
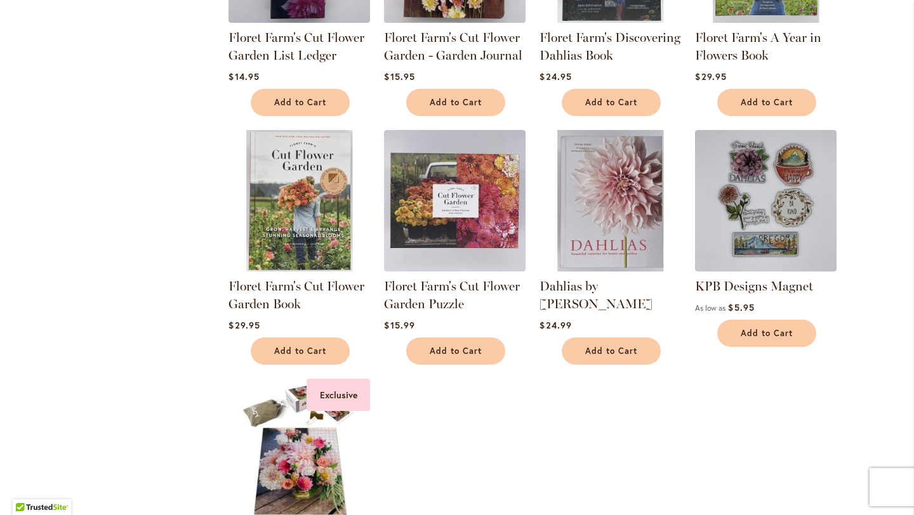
scroll to position [400, 0]
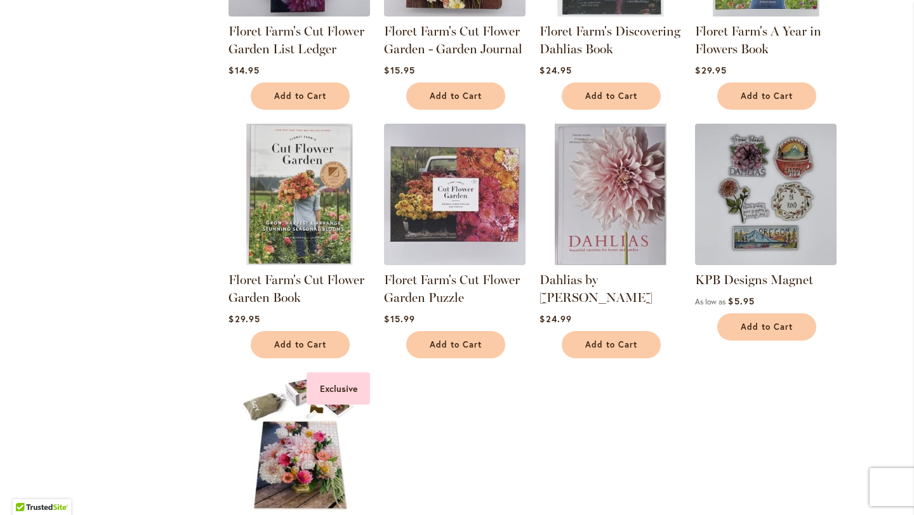
click at [610, 176] on img at bounding box center [610, 194] width 148 height 148
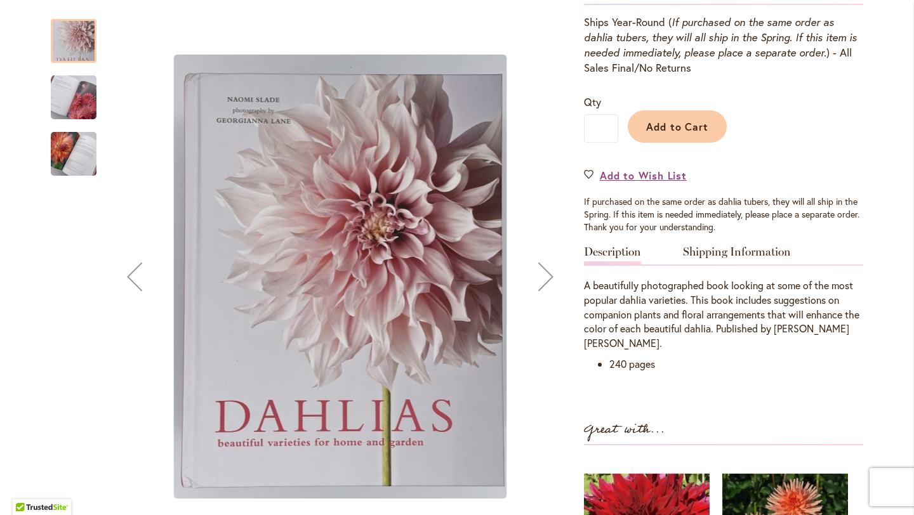
scroll to position [313, 0]
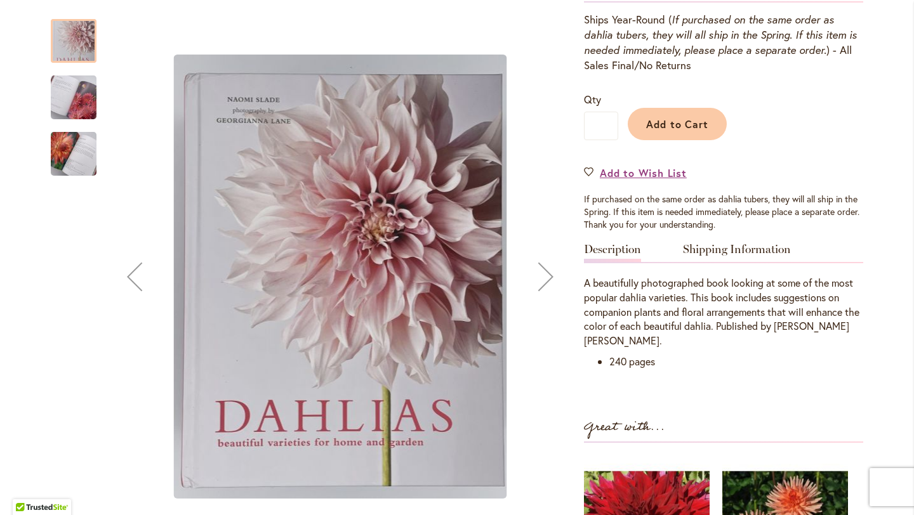
click at [549, 271] on div "Next" at bounding box center [545, 276] width 51 height 51
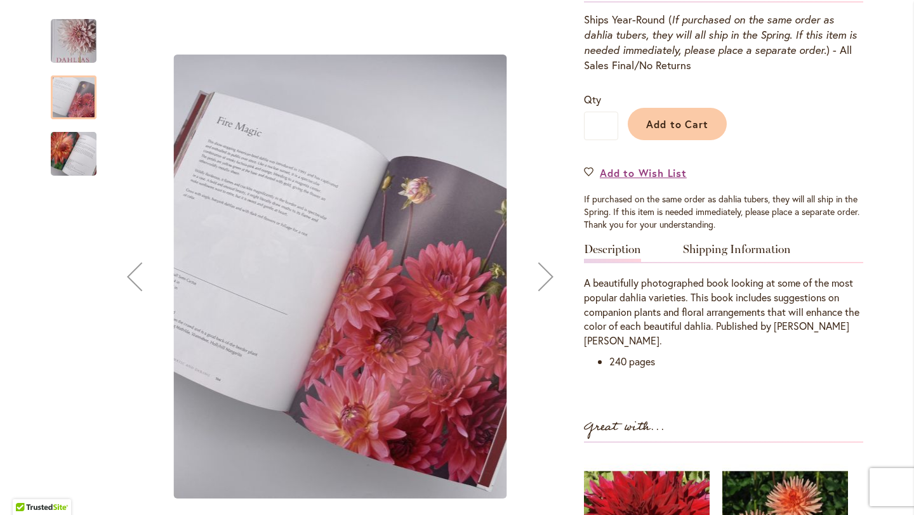
click at [549, 271] on div "Next" at bounding box center [545, 276] width 51 height 51
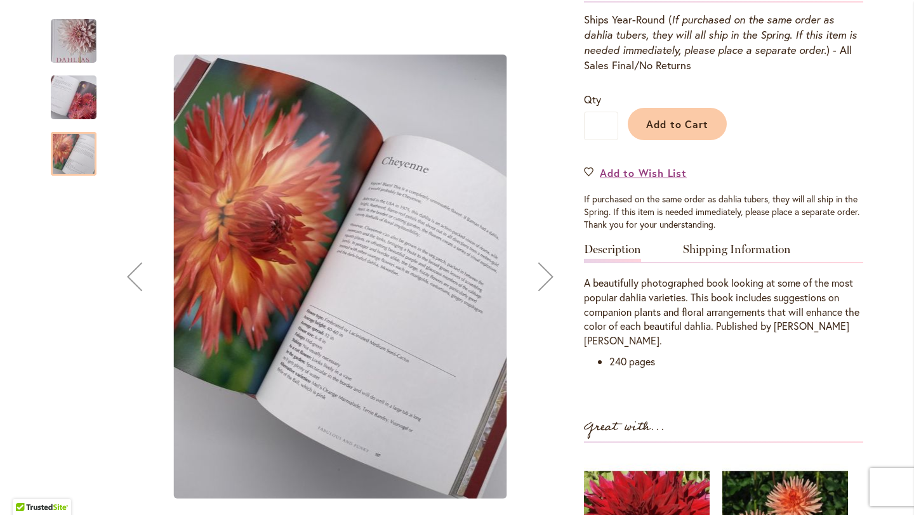
click at [548, 270] on div "Next" at bounding box center [545, 276] width 51 height 51
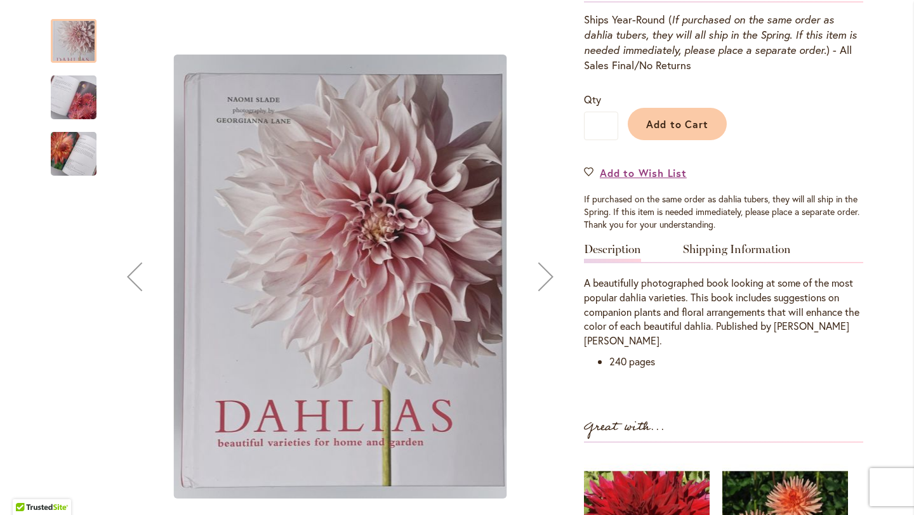
click at [548, 270] on div "Next" at bounding box center [545, 276] width 51 height 51
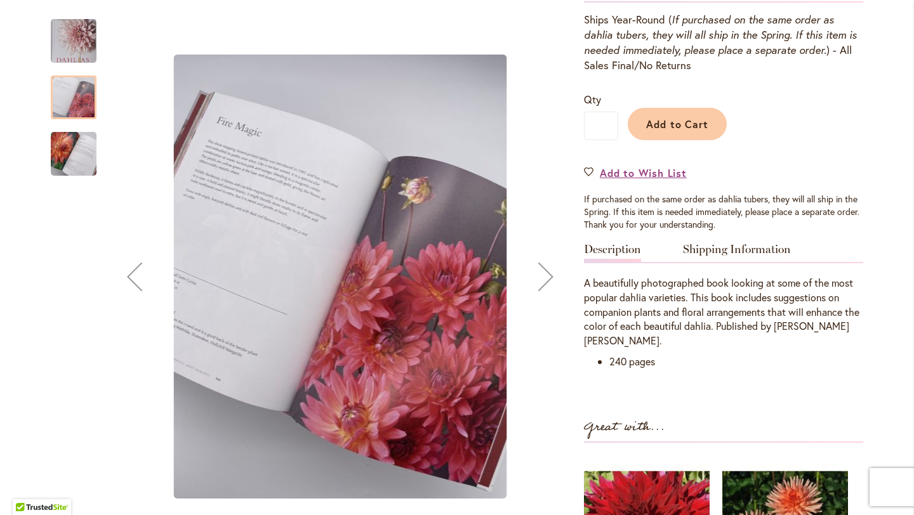
click at [548, 270] on div "Next" at bounding box center [545, 276] width 51 height 51
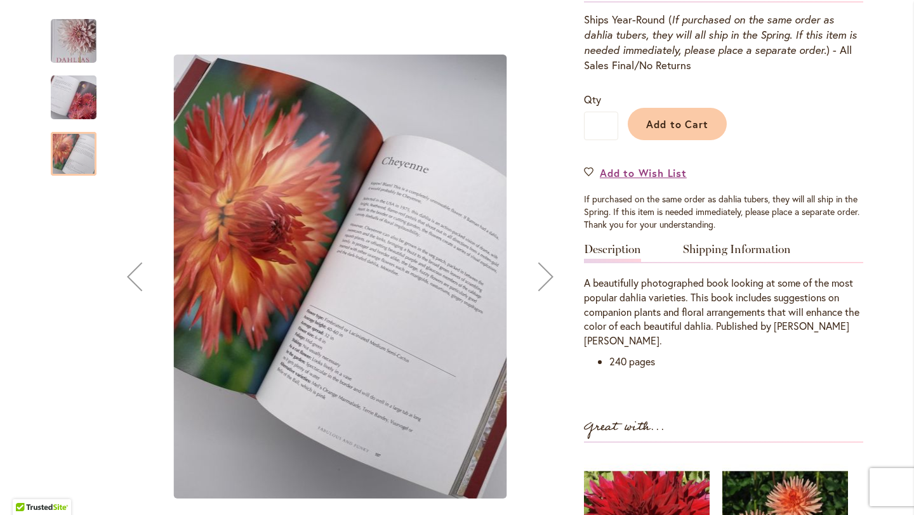
click at [548, 270] on div "Next" at bounding box center [545, 276] width 51 height 51
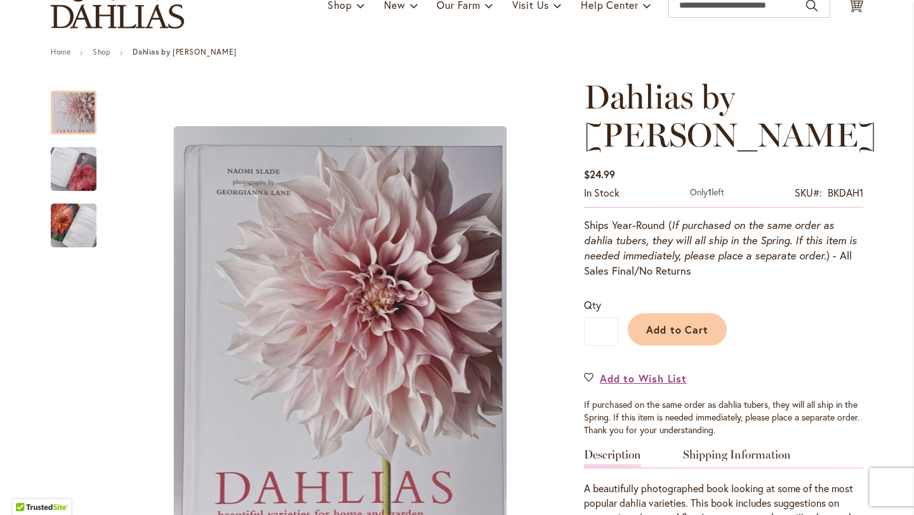
scroll to position [0, 0]
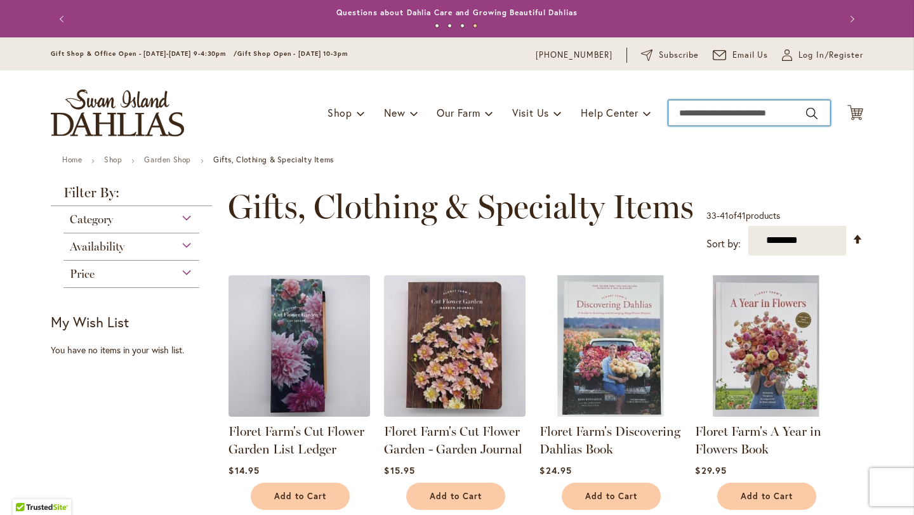
click at [699, 114] on input "Search" at bounding box center [749, 112] width 162 height 25
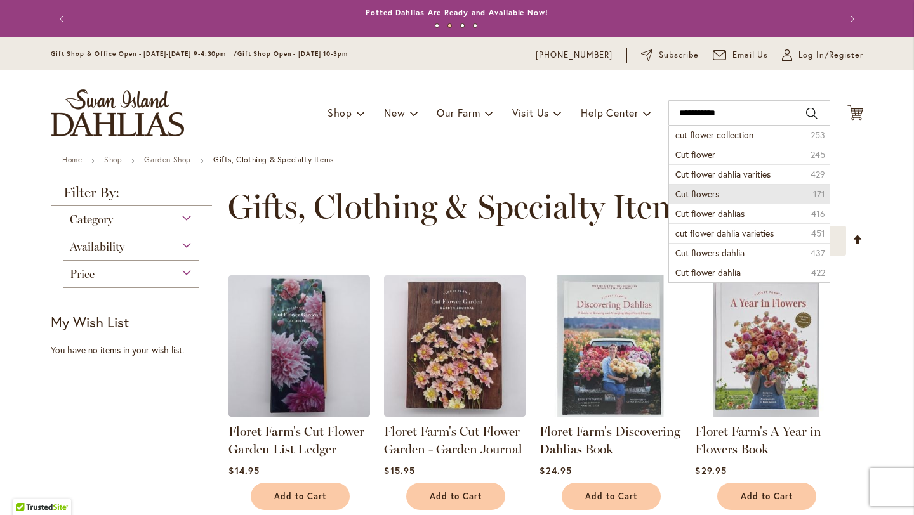
click at [687, 188] on span "Cut flowers" at bounding box center [697, 194] width 44 height 12
type input "**********"
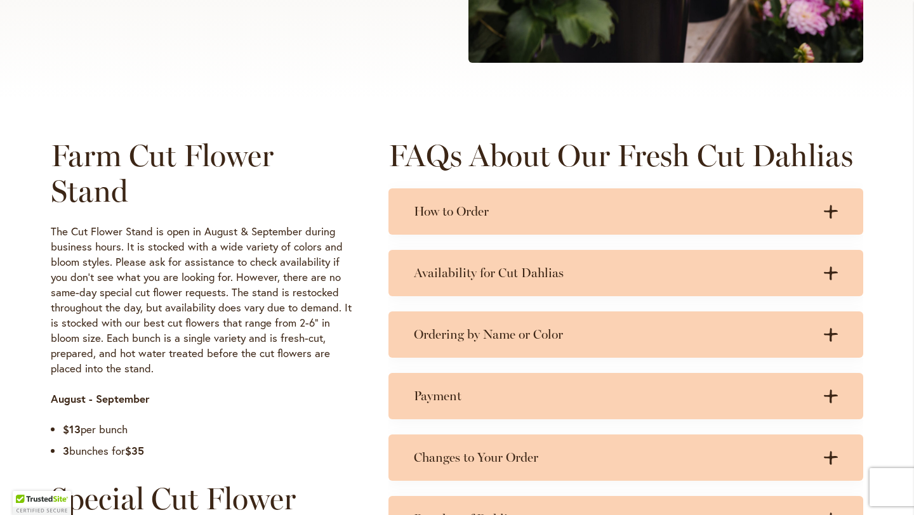
scroll to position [512, 0]
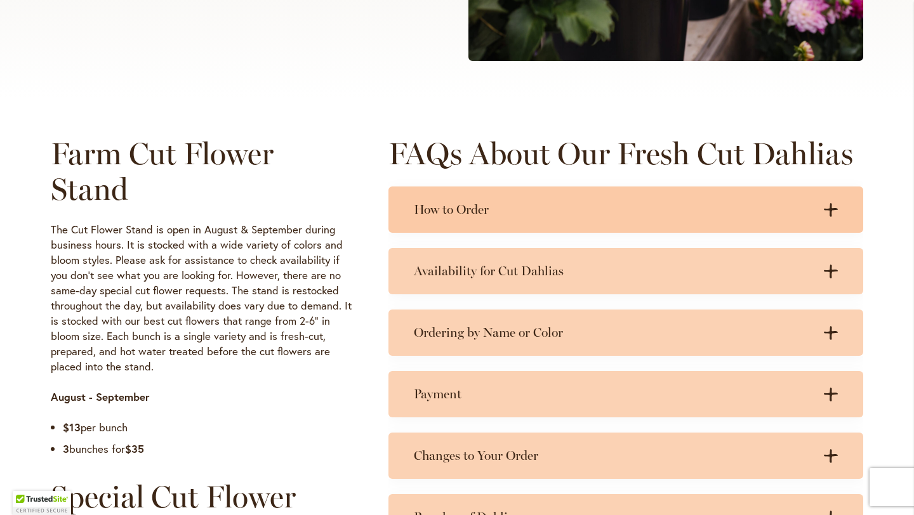
click at [435, 203] on h3 "How to Order" at bounding box center [613, 210] width 399 height 16
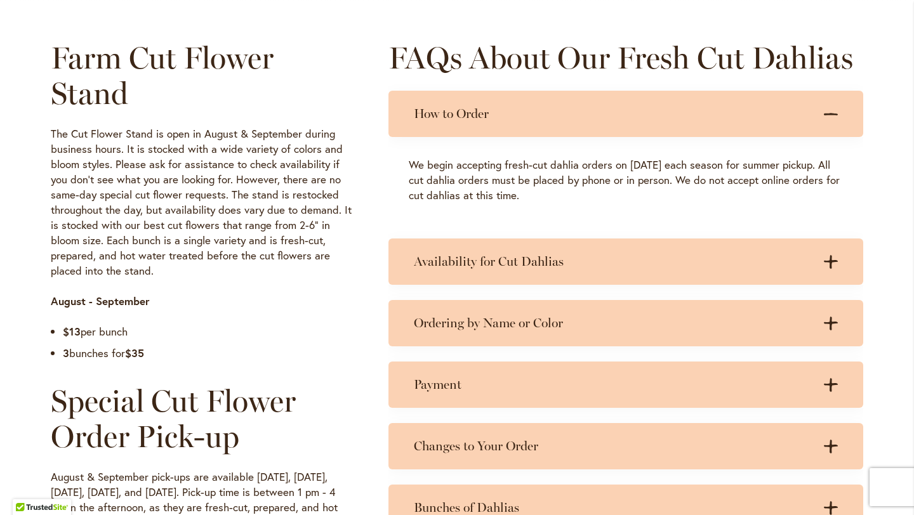
scroll to position [723, 0]
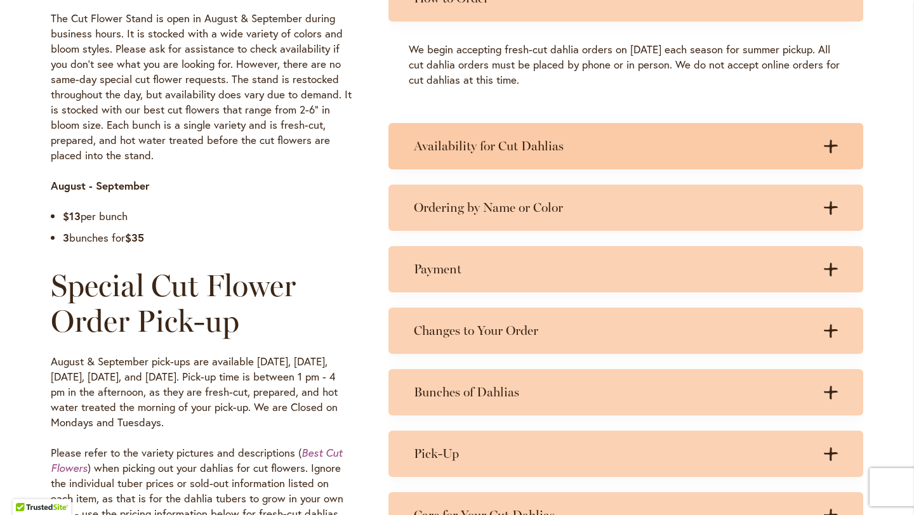
click at [444, 138] on h3 "Availability for Cut Dahlias" at bounding box center [613, 146] width 399 height 16
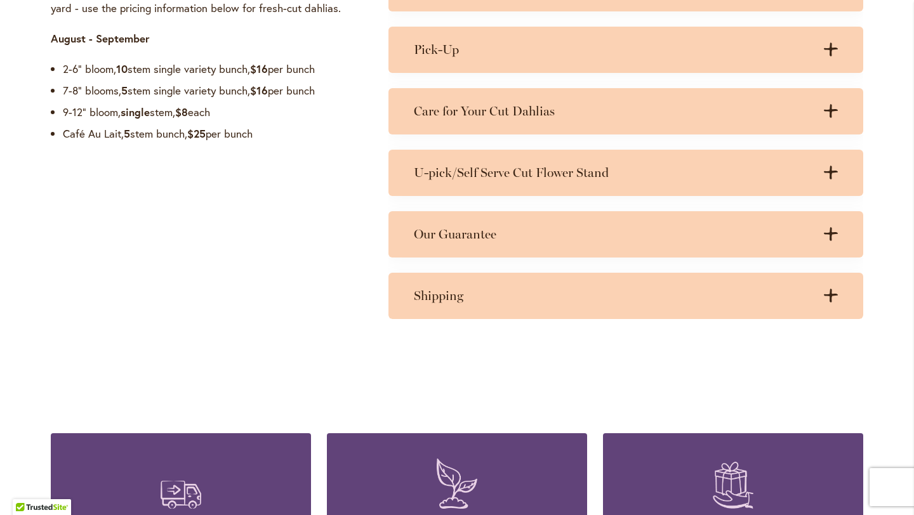
scroll to position [1230, 0]
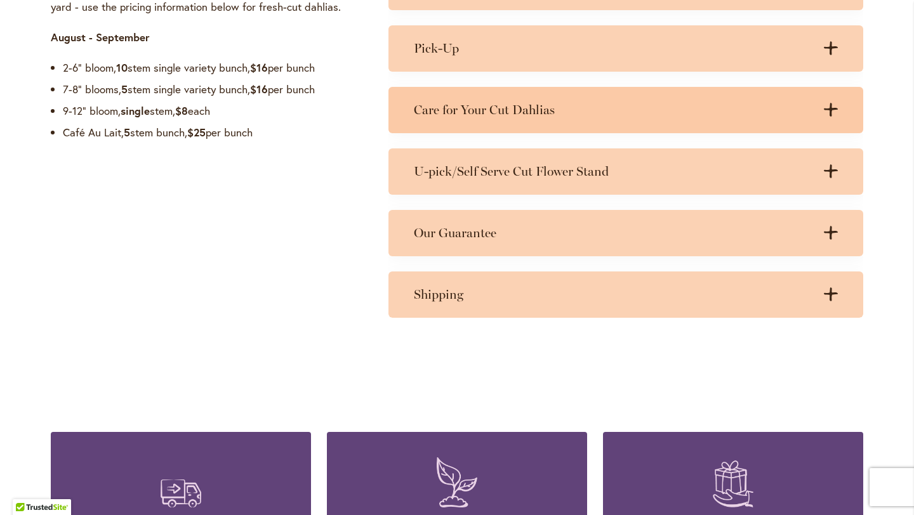
click at [434, 111] on h3 "Care for Your Cut Dahlias" at bounding box center [613, 110] width 399 height 16
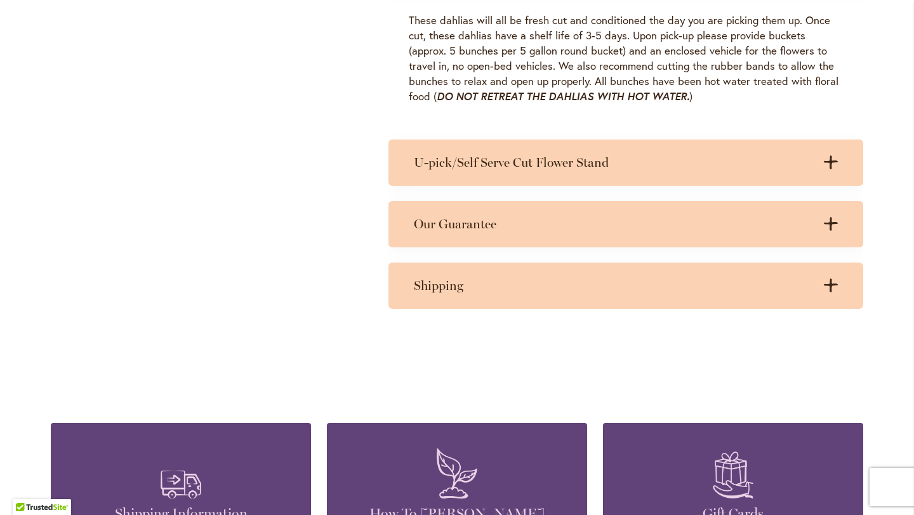
scroll to position [1372, 0]
